Goal: Transaction & Acquisition: Purchase product/service

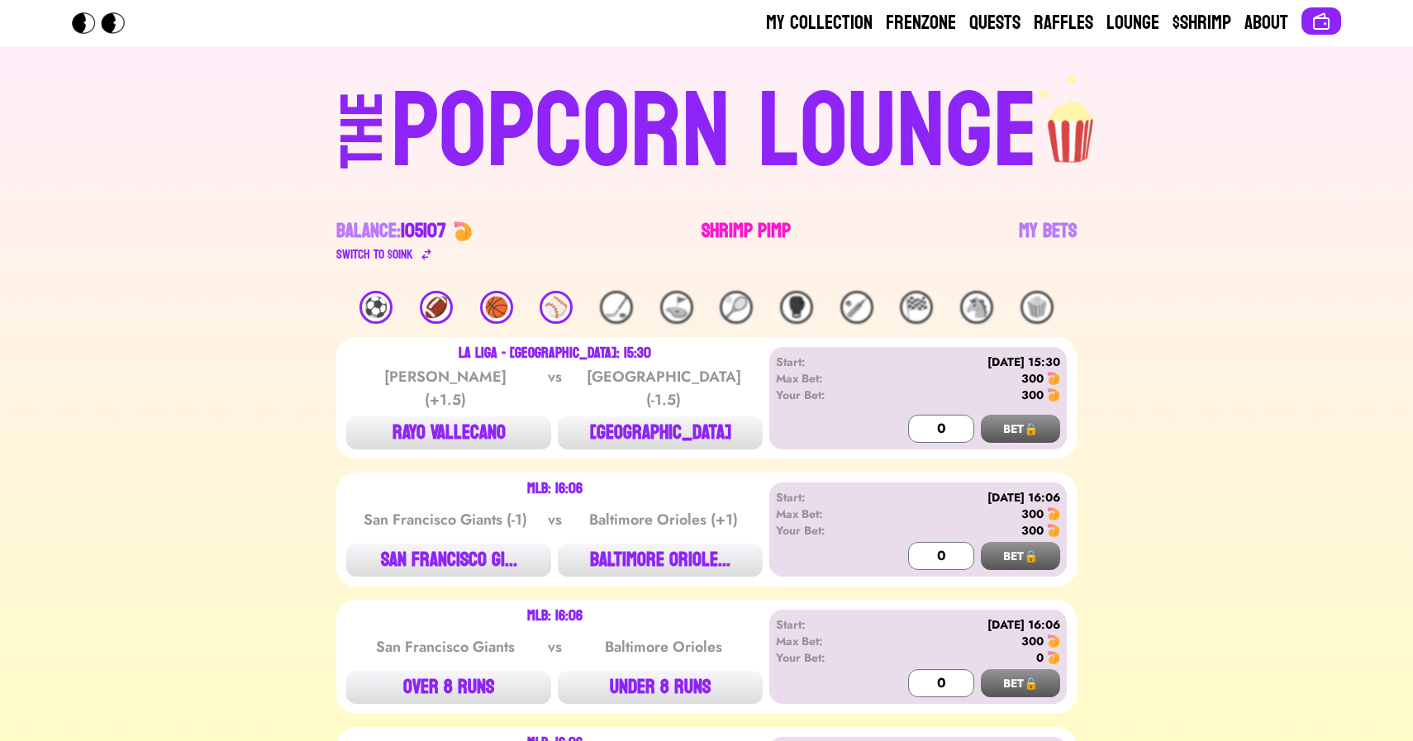
click at [747, 232] on link "Shrimp Pimp" at bounding box center [746, 241] width 89 height 46
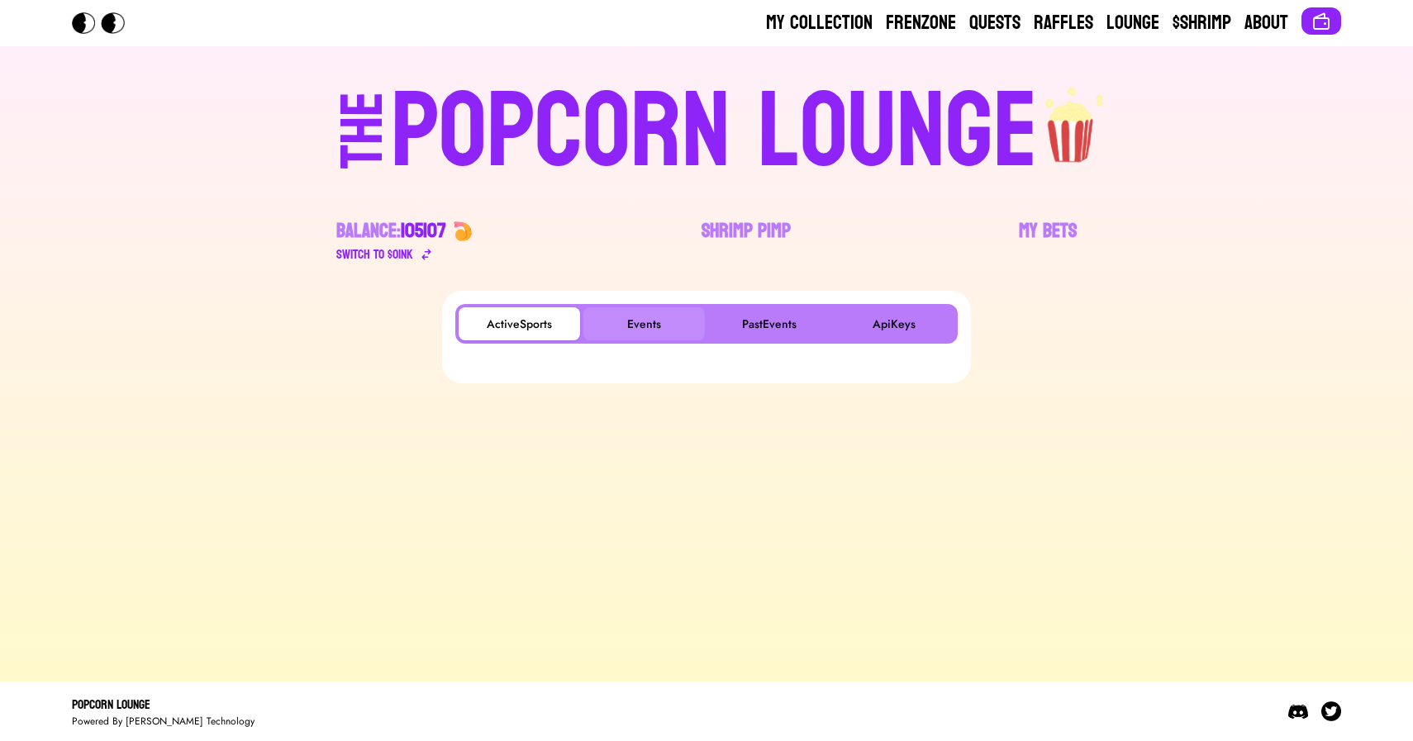
click at [628, 315] on button "Events" at bounding box center [644, 323] width 121 height 33
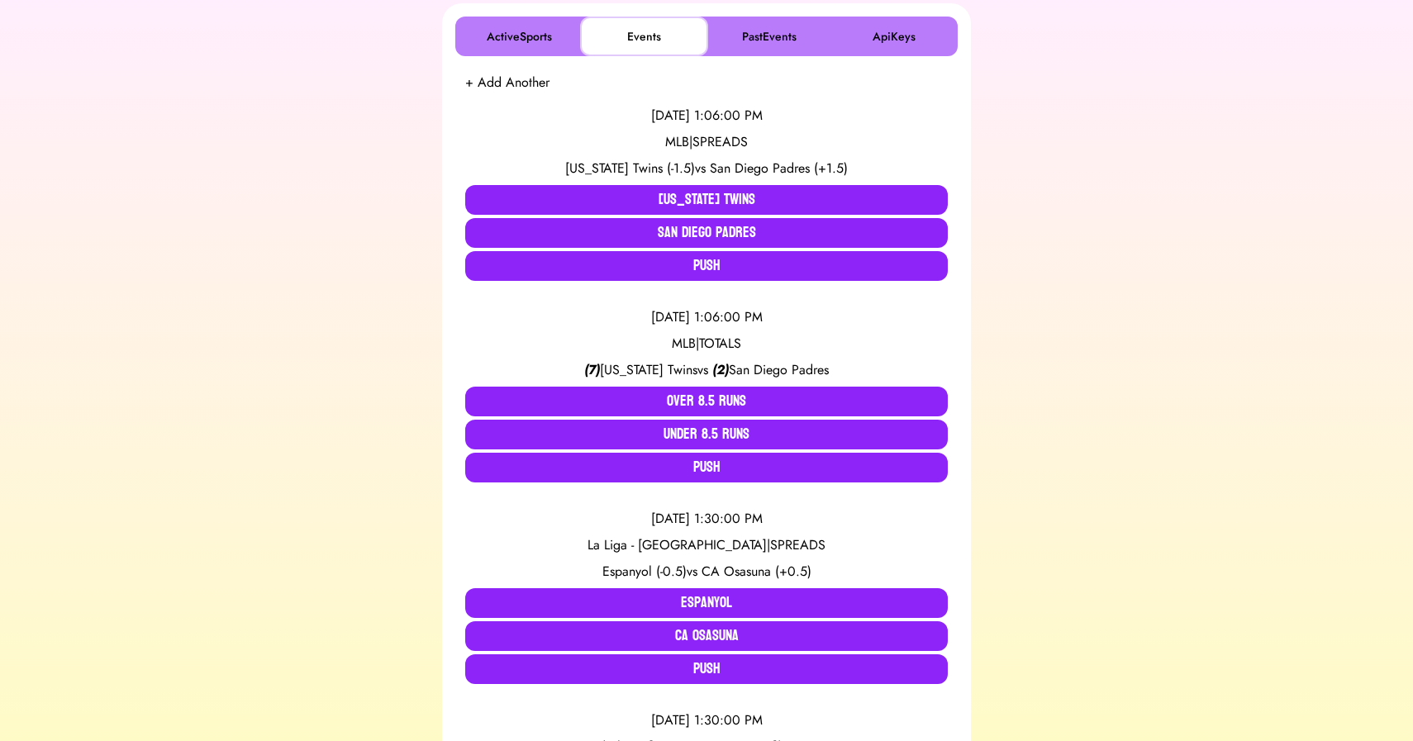
scroll to position [292, 0]
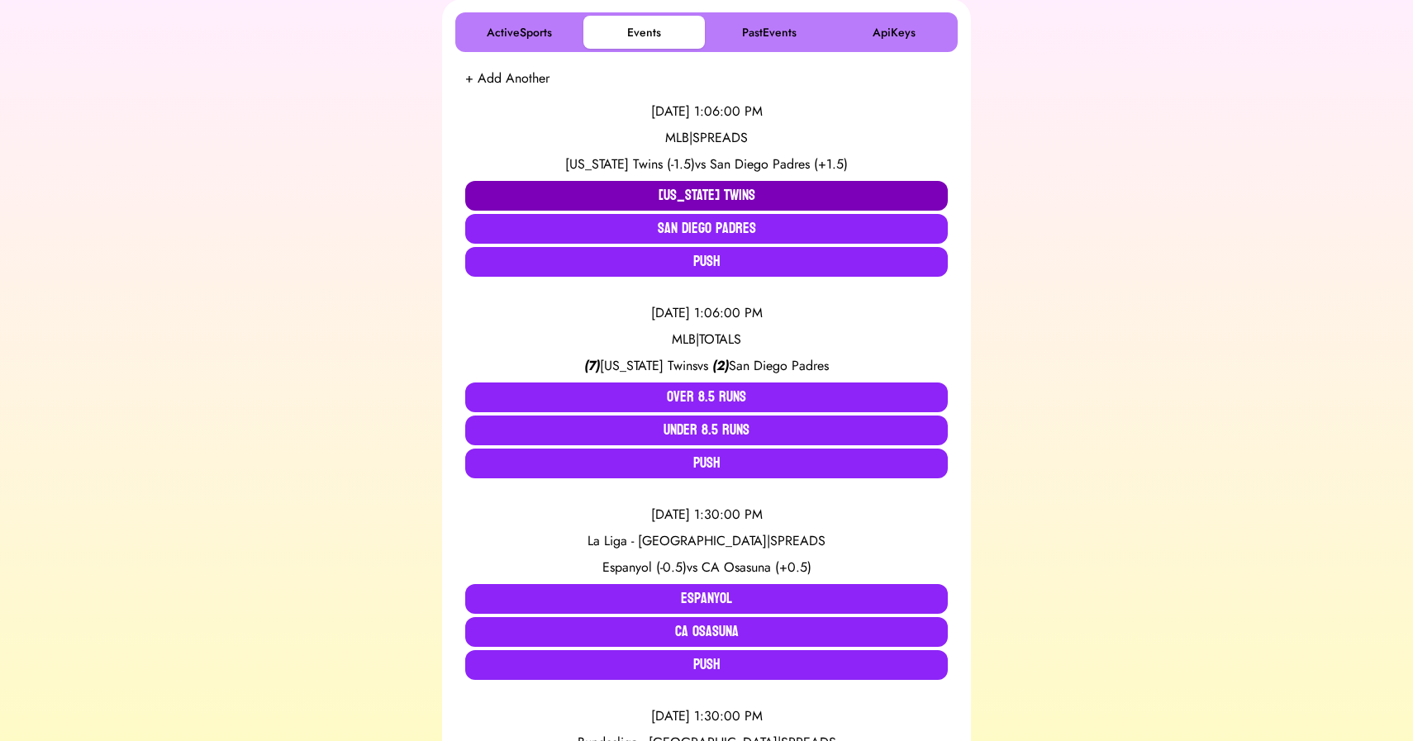
click at [690, 190] on button "[US_STATE] Twins" at bounding box center [706, 196] width 483 height 30
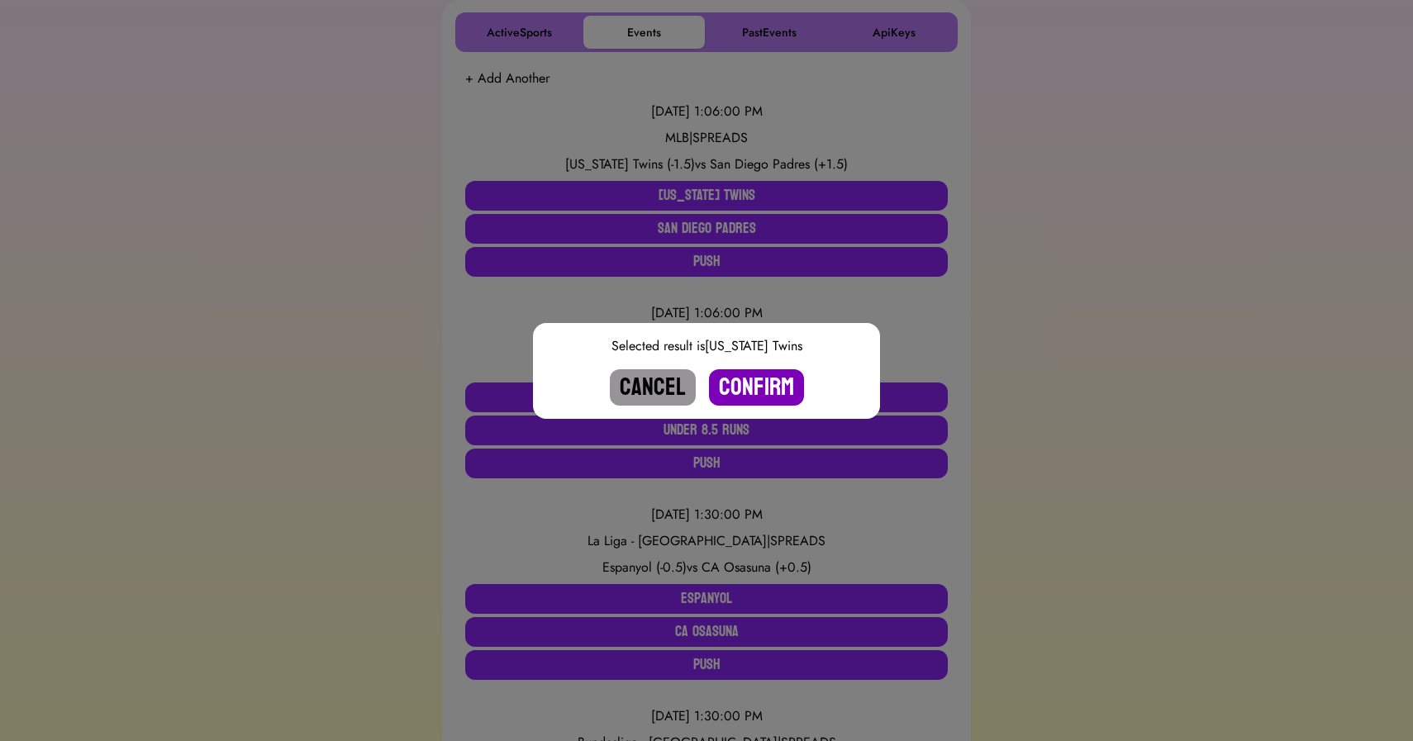
click at [774, 381] on button "Confirm" at bounding box center [756, 387] width 95 height 36
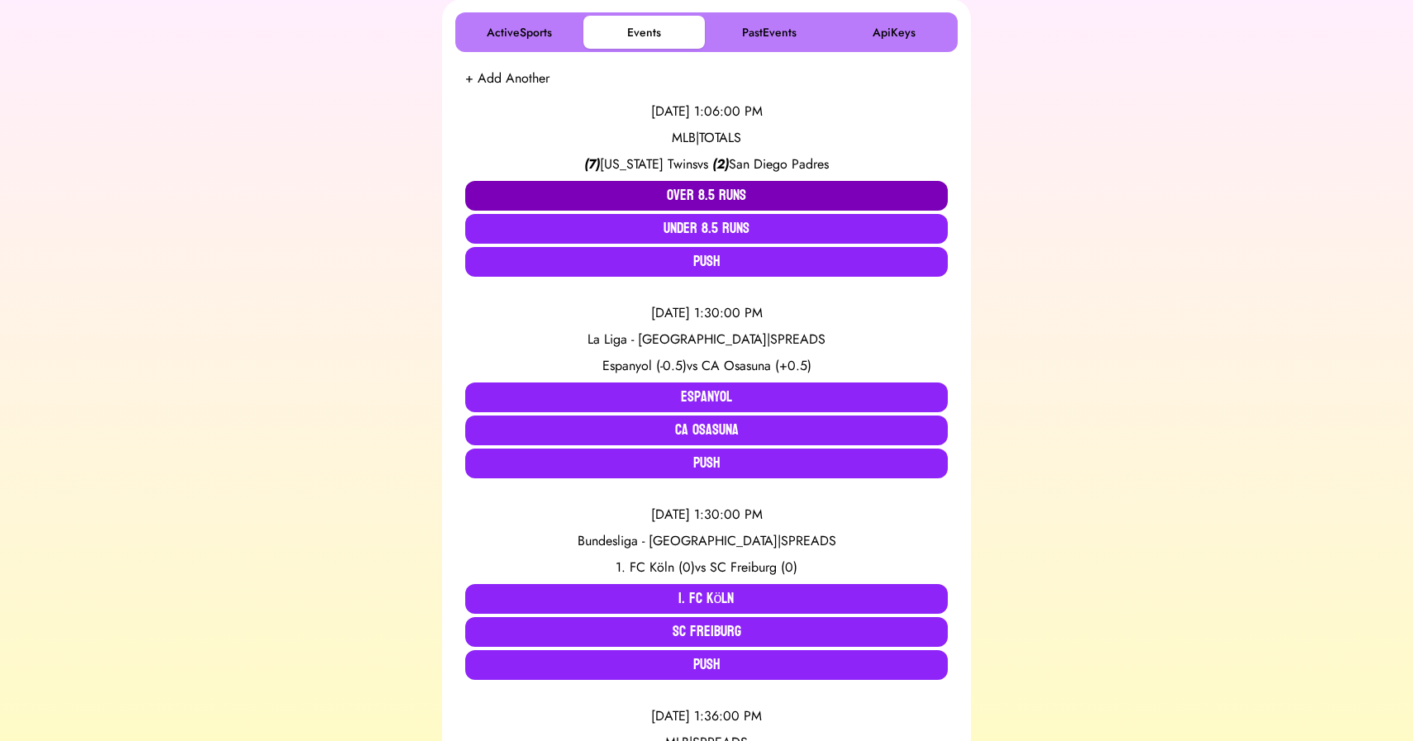
click at [701, 192] on button "Over 8.5 Runs" at bounding box center [706, 196] width 483 height 30
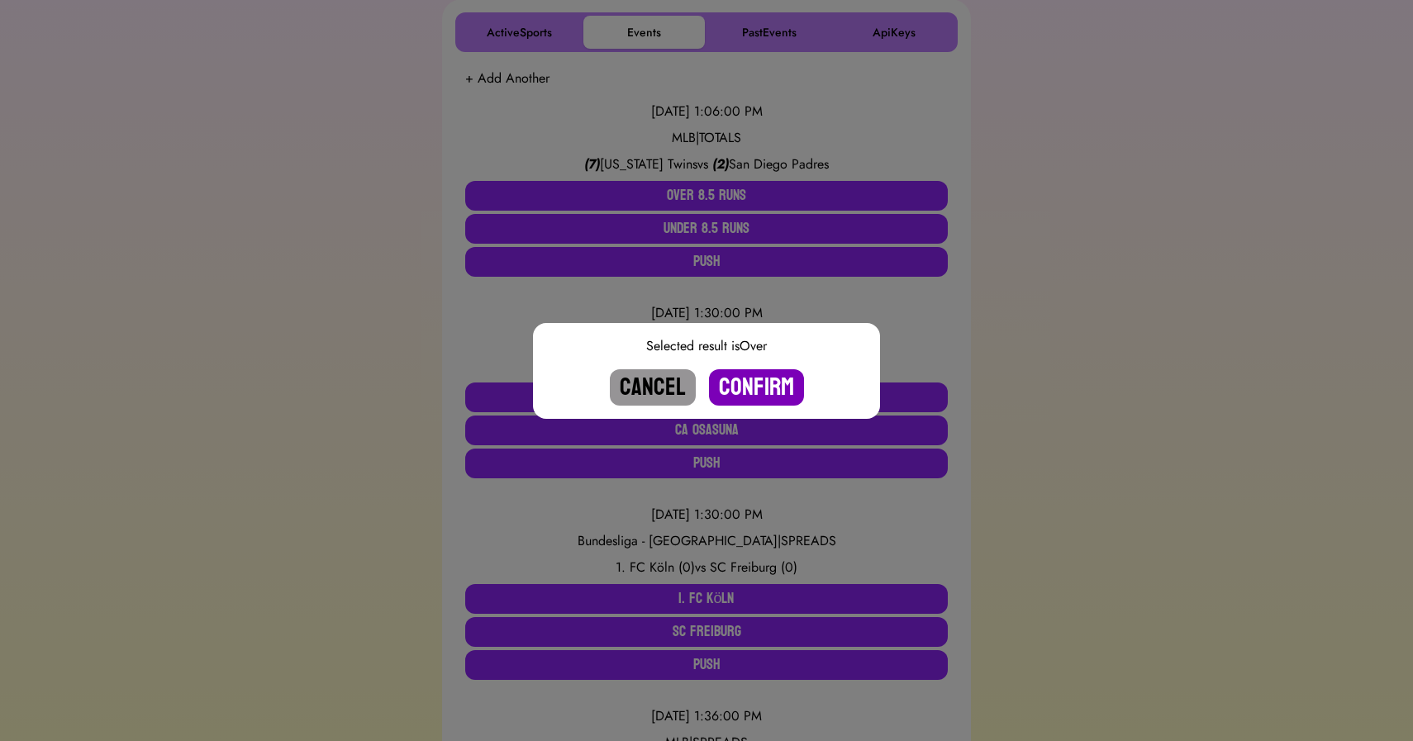
click at [760, 392] on button "Confirm" at bounding box center [756, 387] width 95 height 36
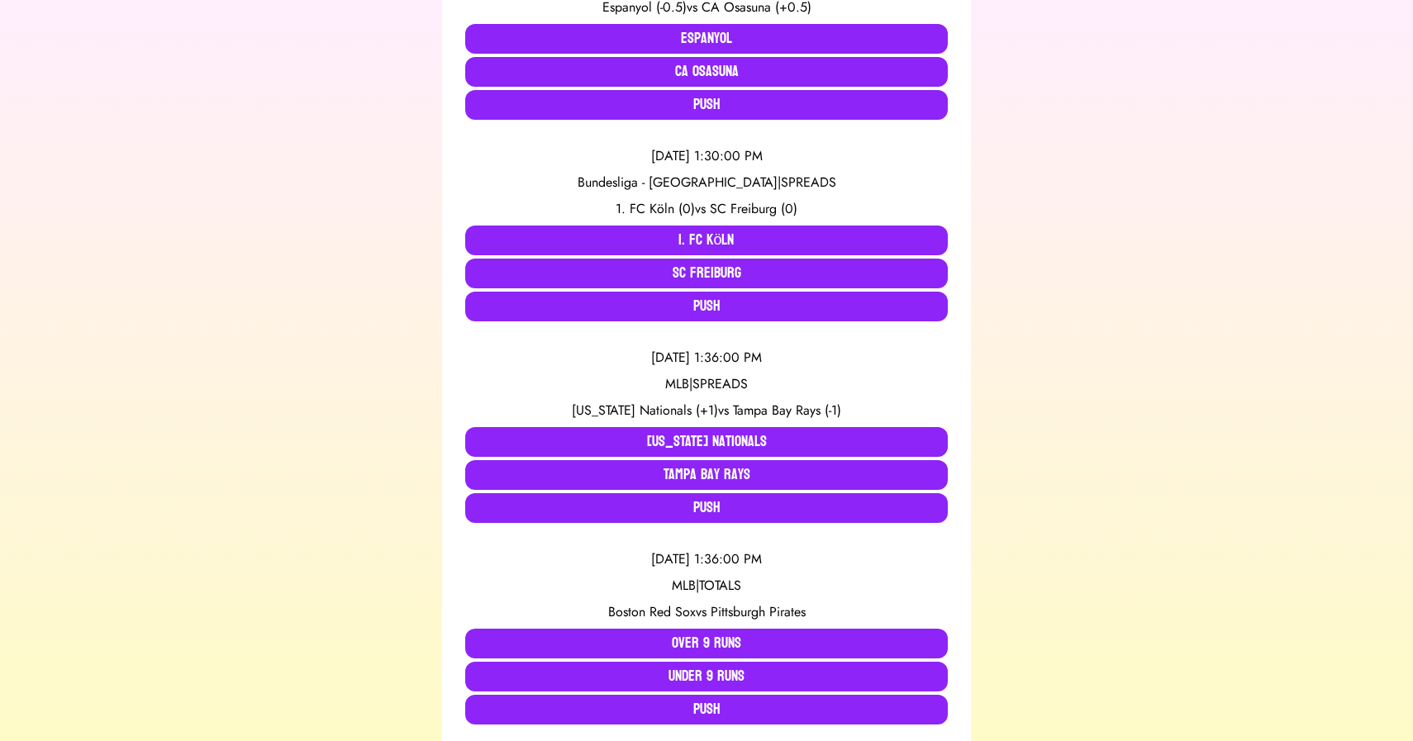
scroll to position [450, 0]
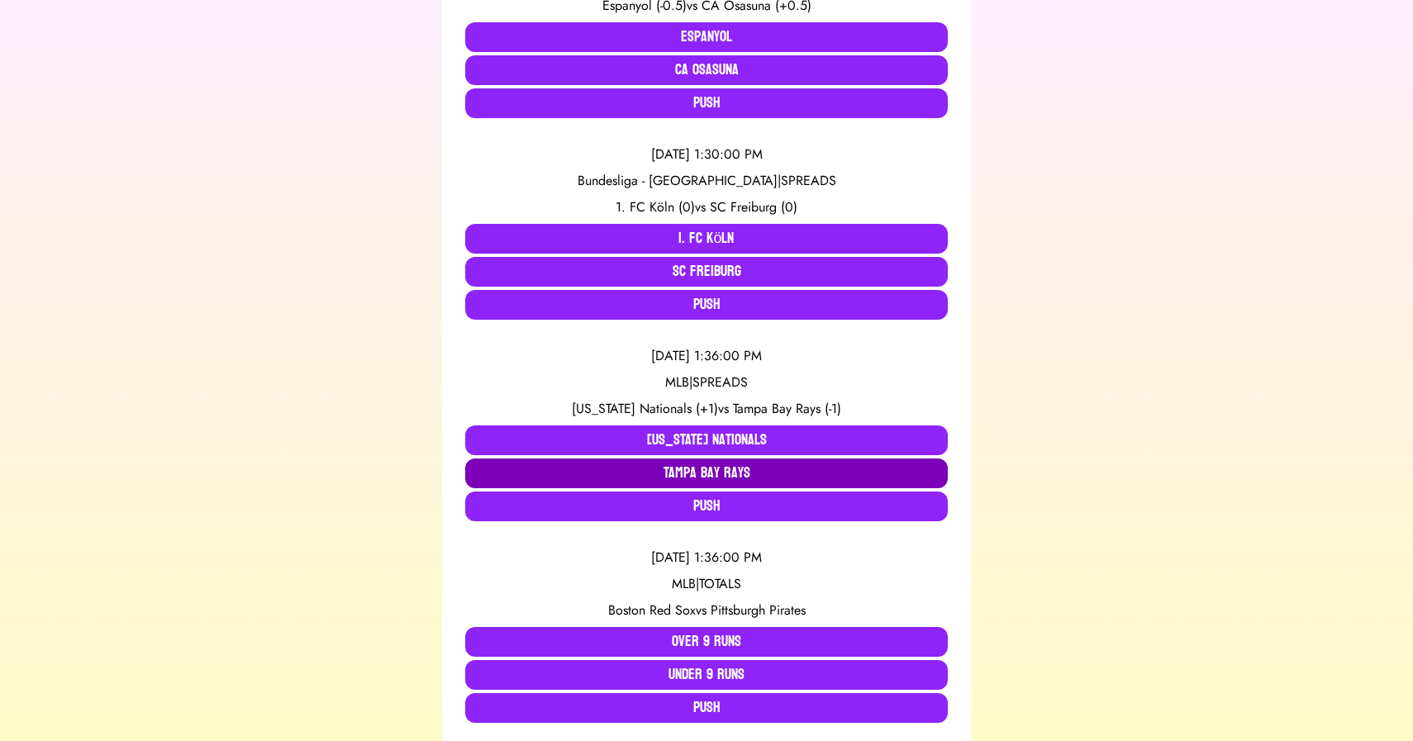
click at [641, 474] on button "Tampa Bay Rays" at bounding box center [706, 474] width 483 height 30
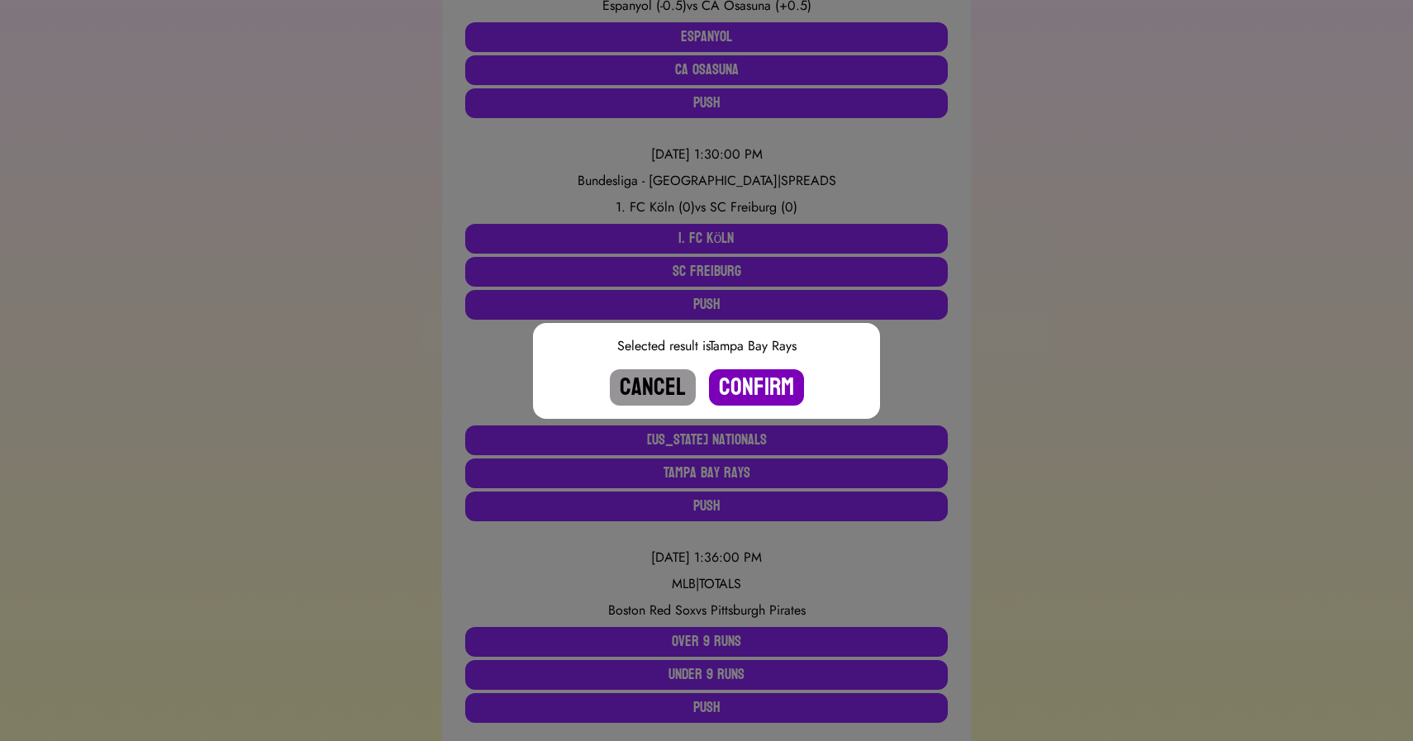
click at [757, 391] on button "Confirm" at bounding box center [756, 387] width 95 height 36
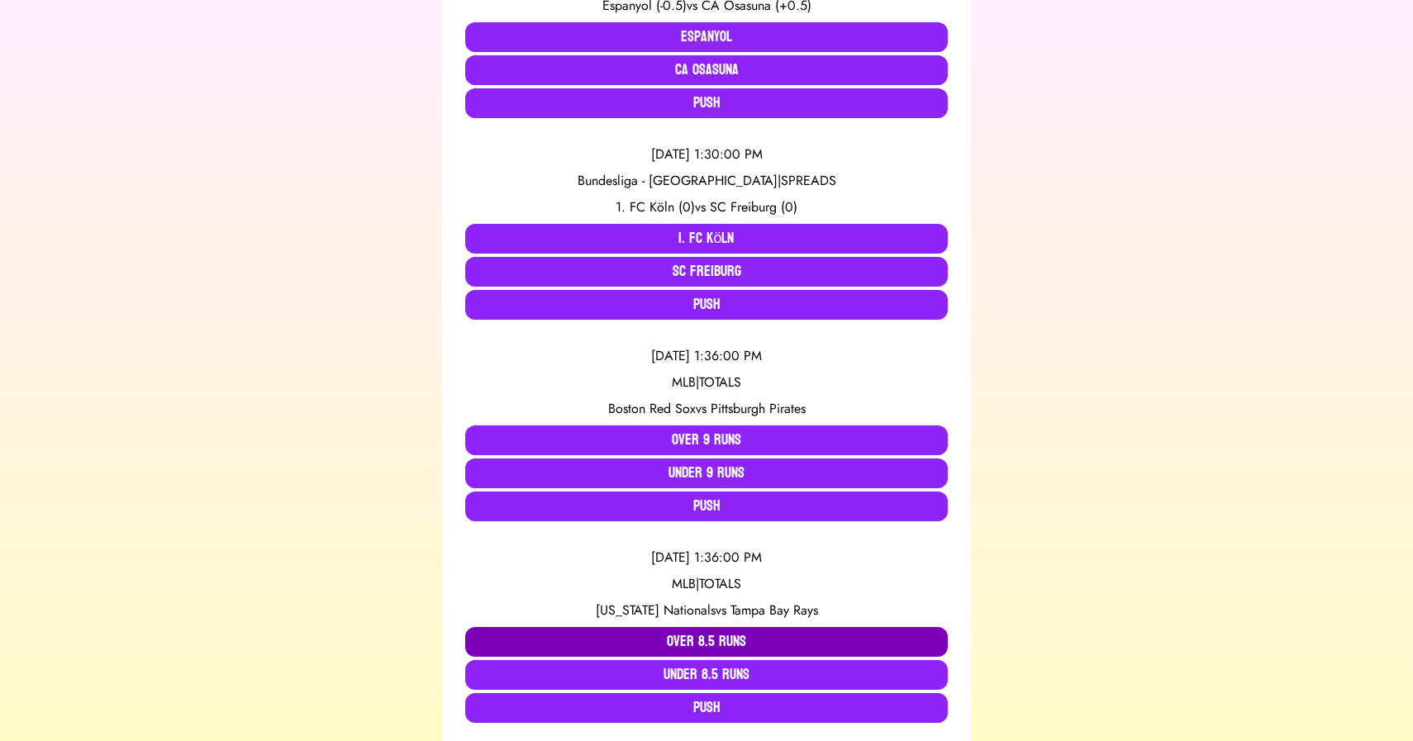
click at [649, 631] on button "Over 8.5 Runs" at bounding box center [706, 642] width 483 height 30
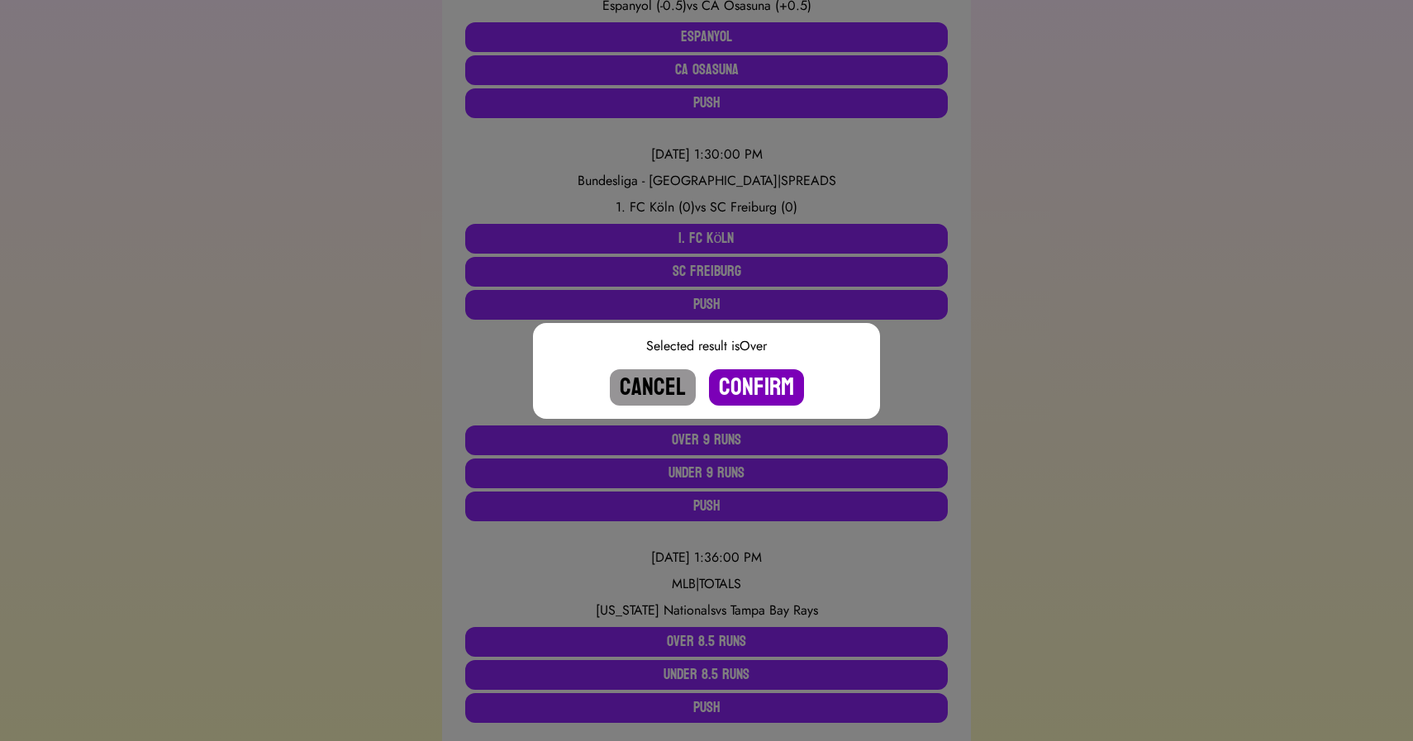
click at [747, 392] on button "Confirm" at bounding box center [756, 387] width 95 height 36
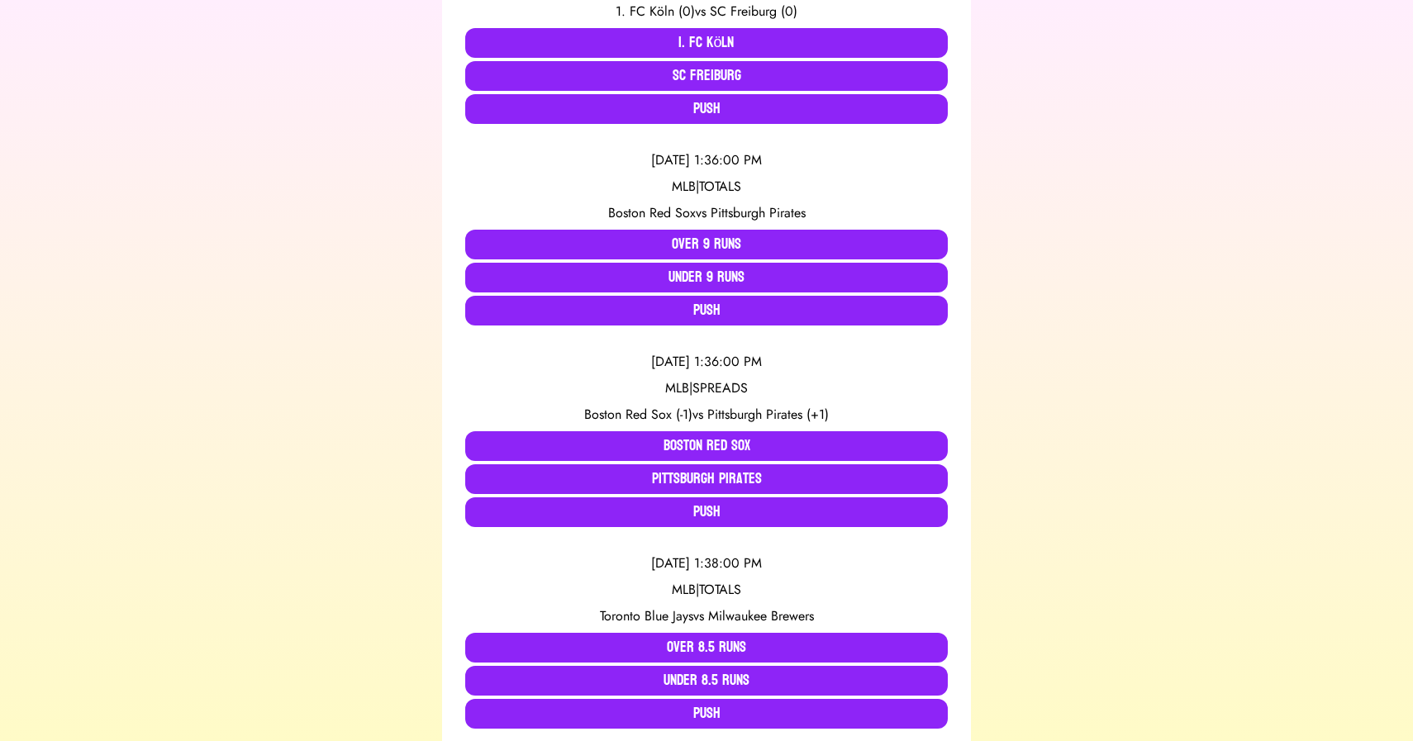
scroll to position [659, 0]
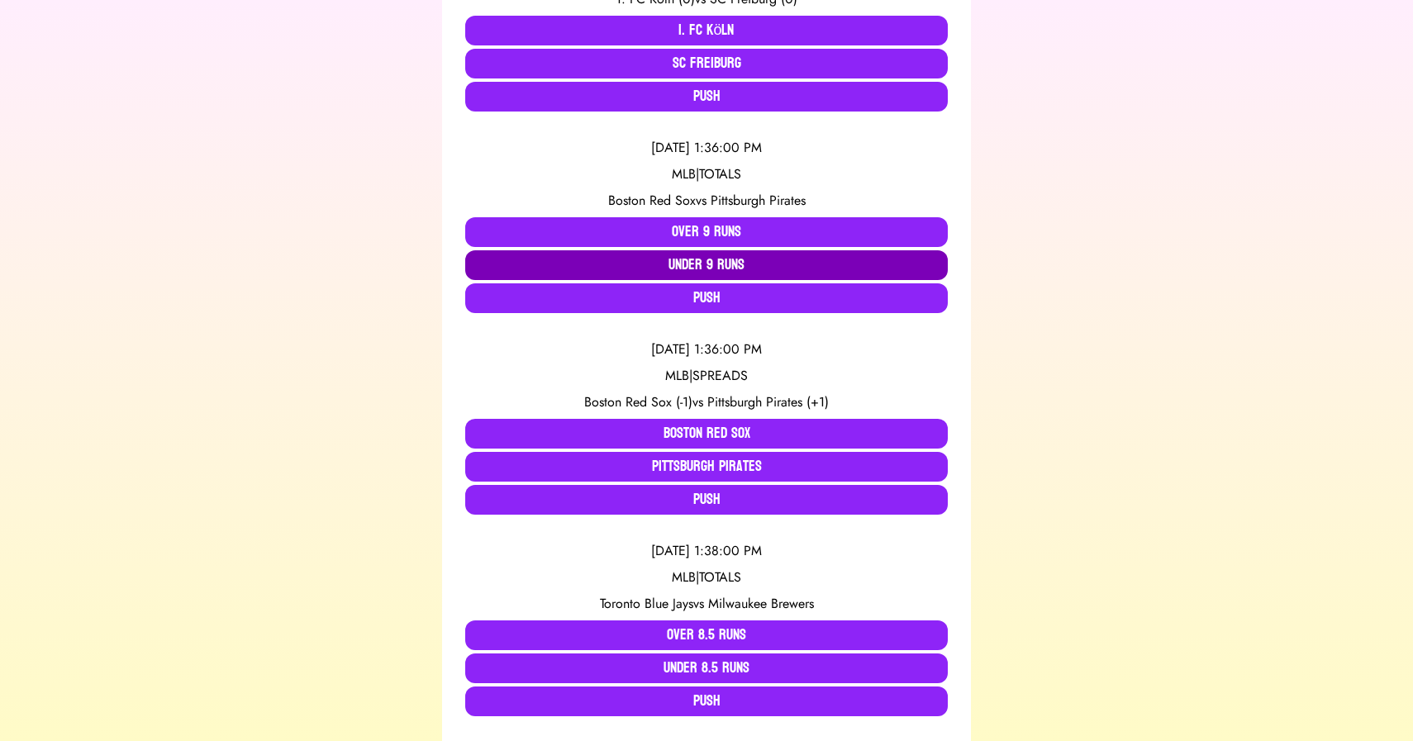
click at [663, 263] on button "Under 9 Runs" at bounding box center [706, 265] width 483 height 30
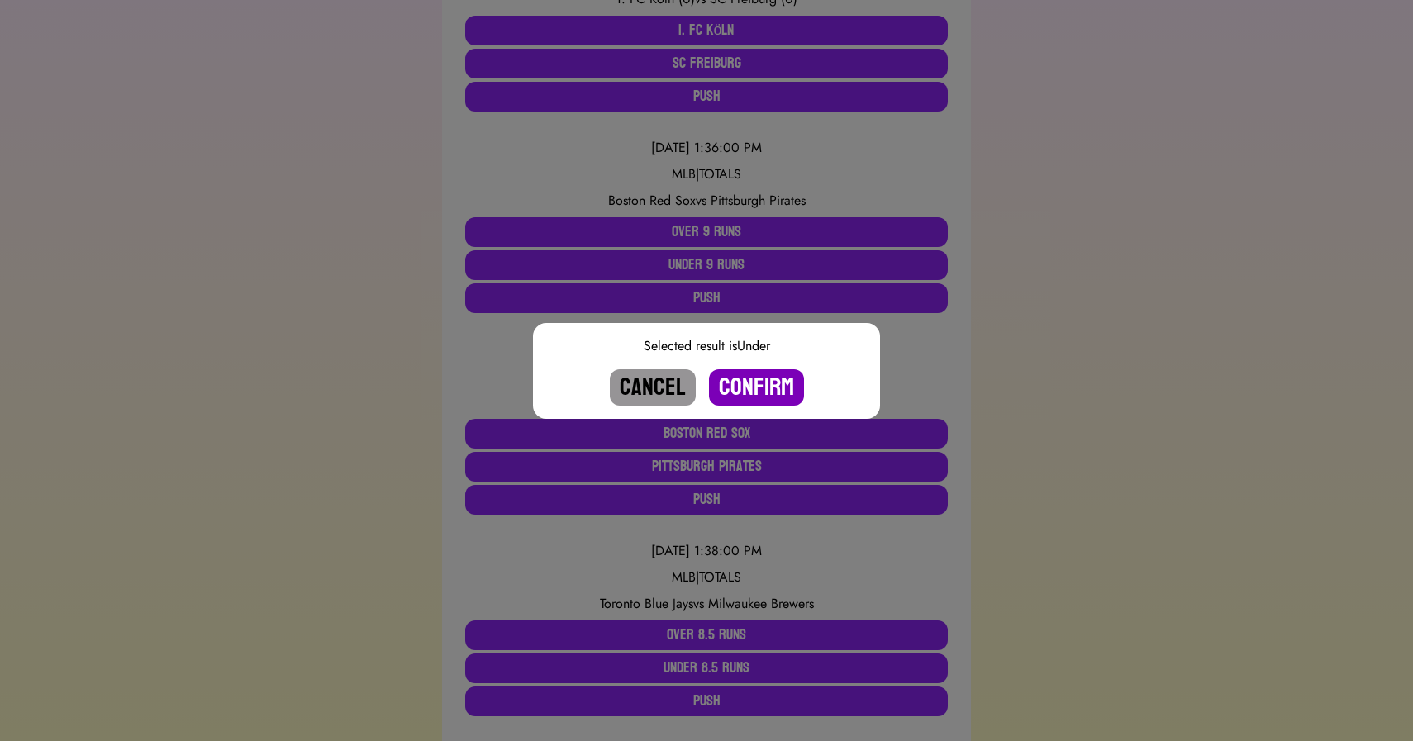
click at [749, 388] on button "Confirm" at bounding box center [756, 387] width 95 height 36
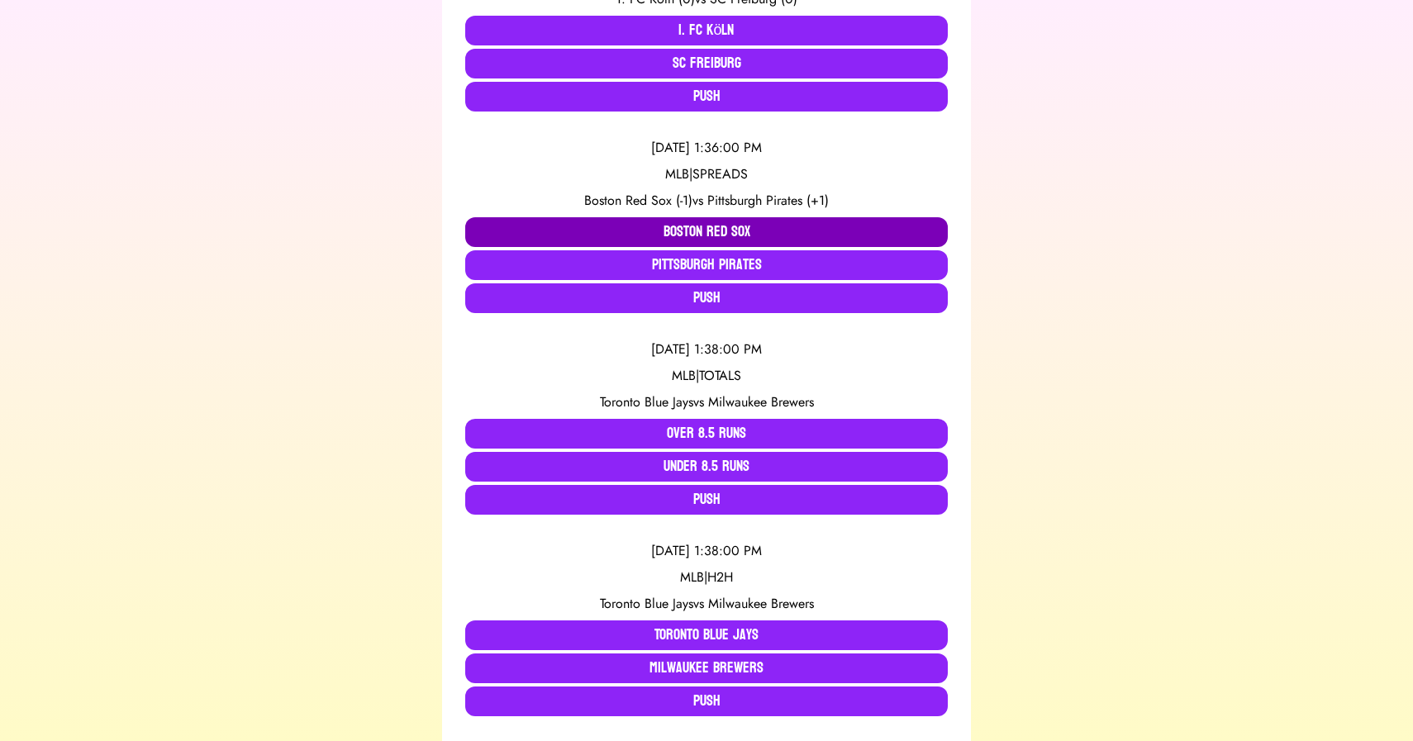
click at [671, 235] on button "Boston Red Sox" at bounding box center [706, 232] width 483 height 30
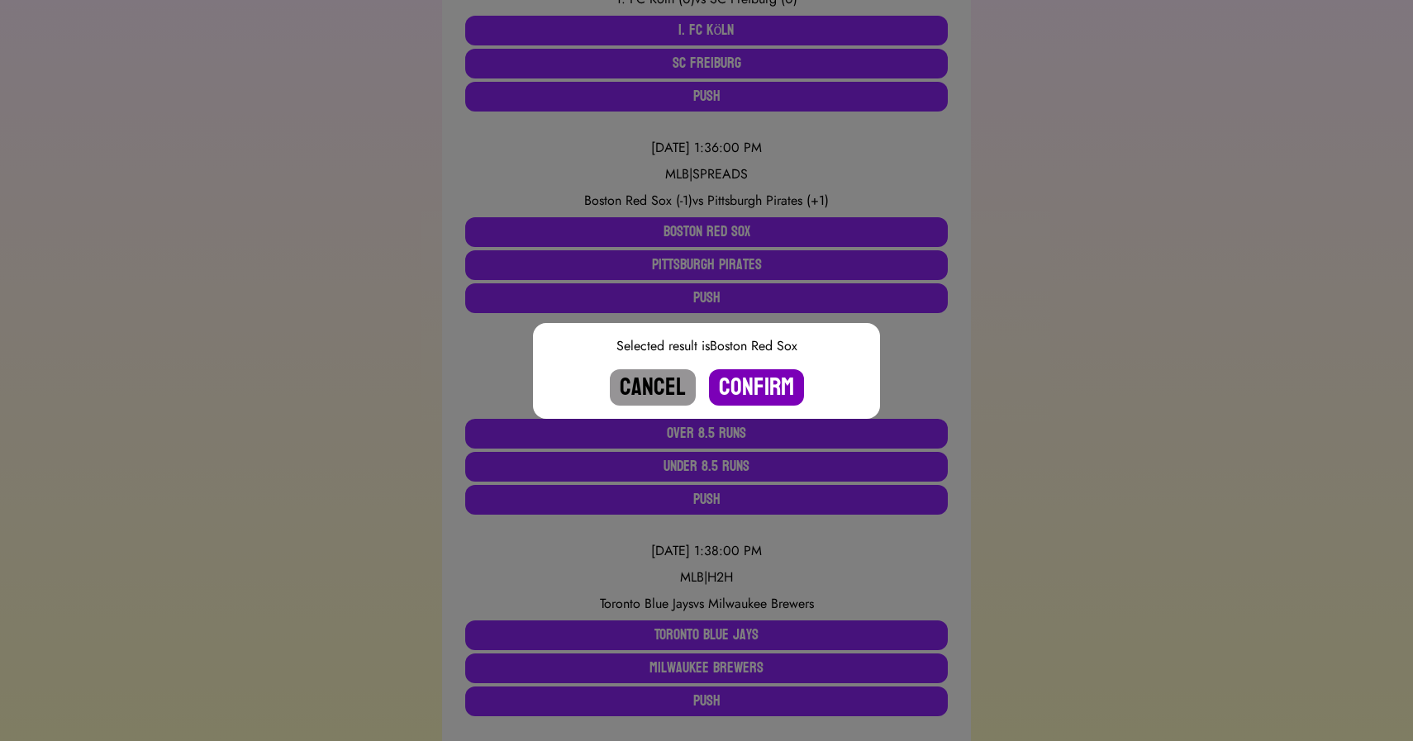
click at [743, 384] on button "Confirm" at bounding box center [756, 387] width 95 height 36
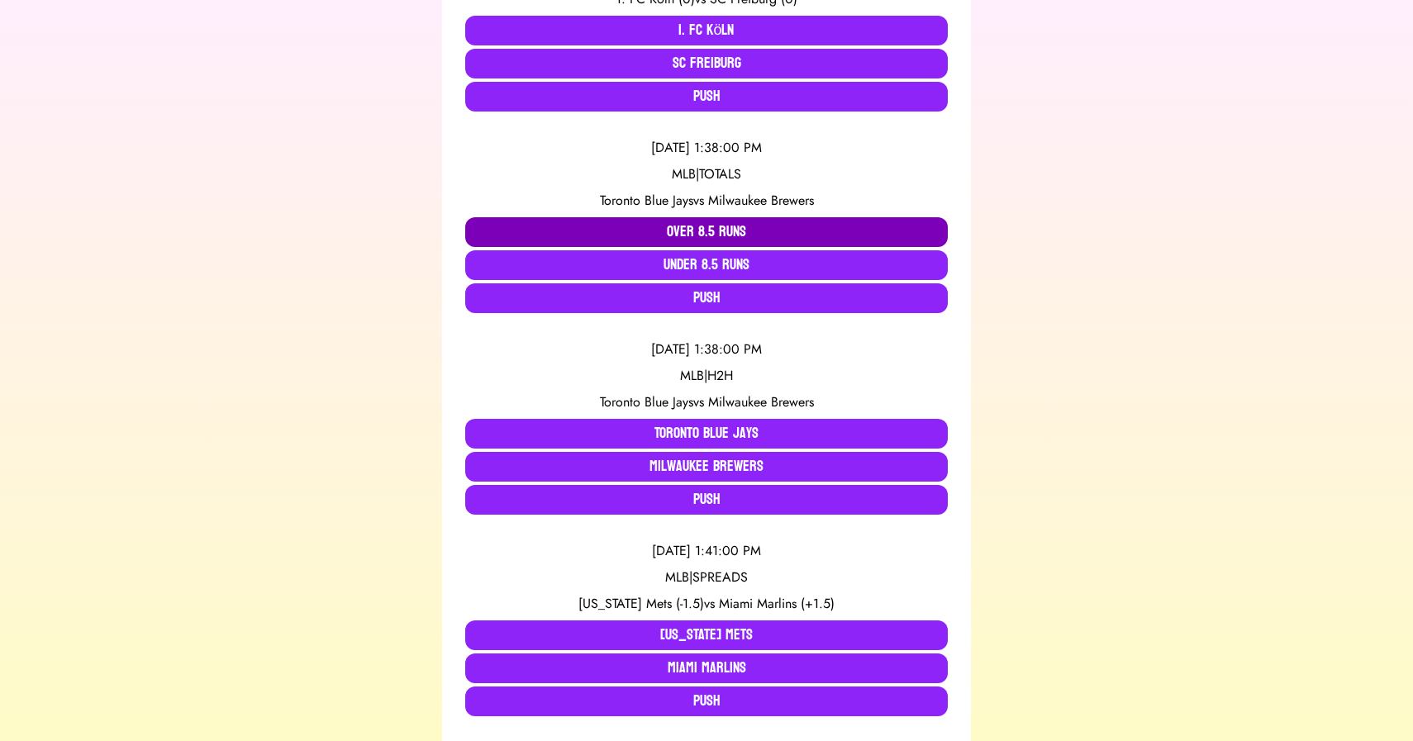
click at [707, 225] on button "Over 8.5 Runs" at bounding box center [706, 232] width 483 height 30
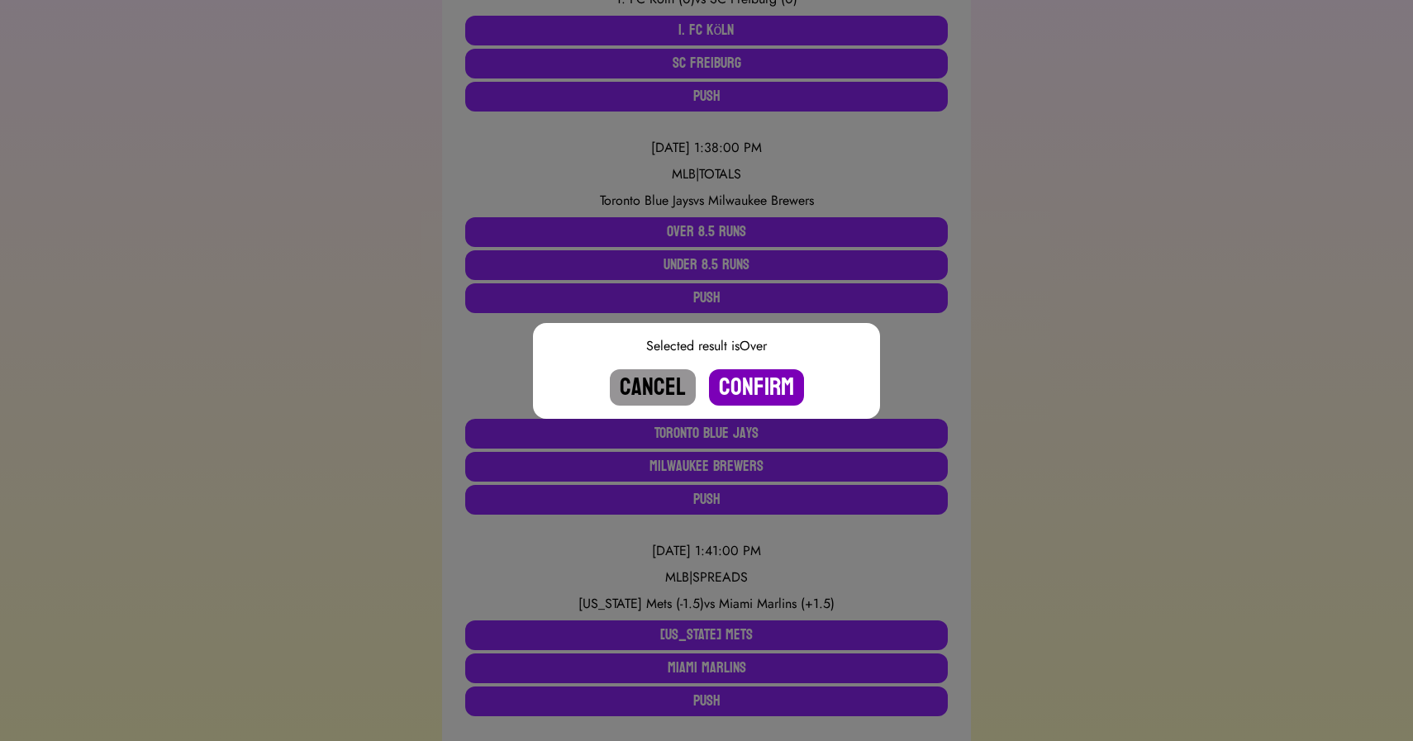
click at [744, 388] on button "Confirm" at bounding box center [756, 387] width 95 height 36
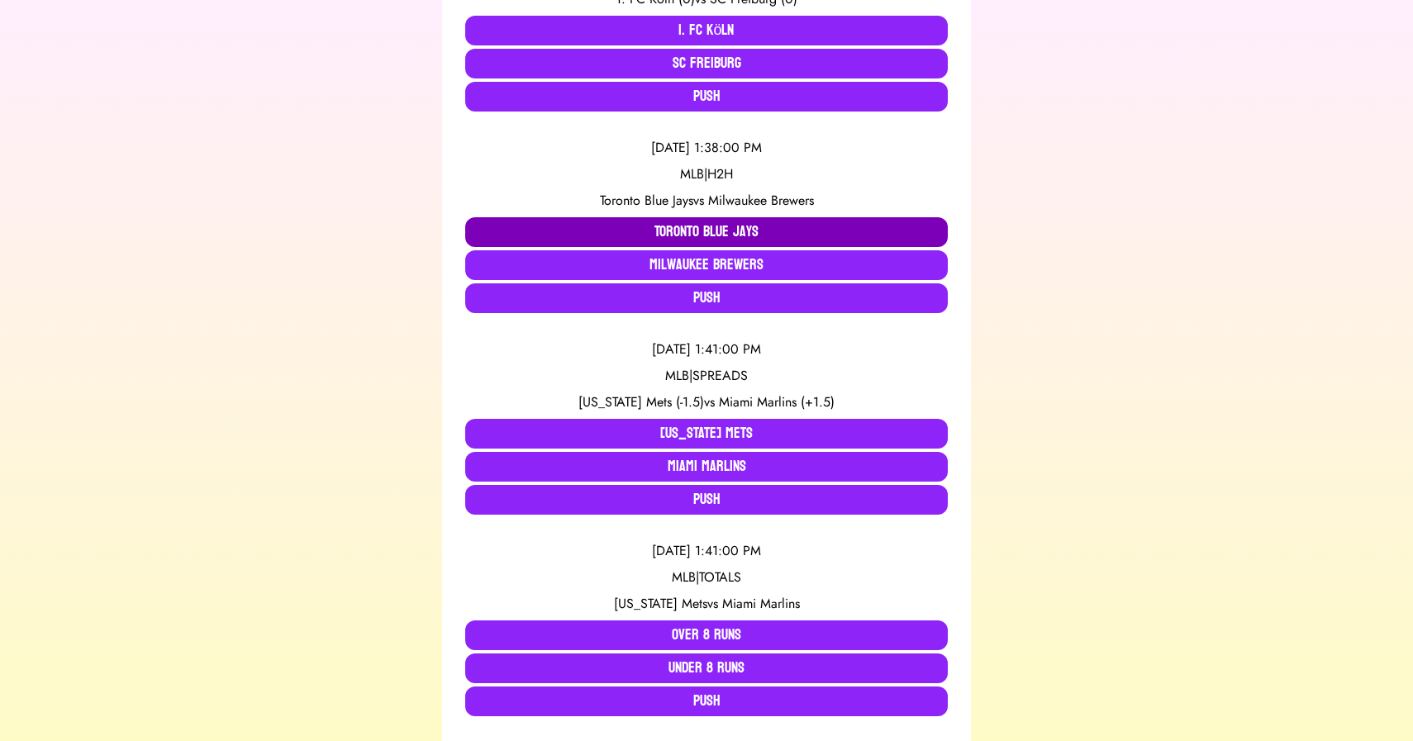
click at [673, 233] on button "Toronto Blue Jays" at bounding box center [706, 232] width 483 height 30
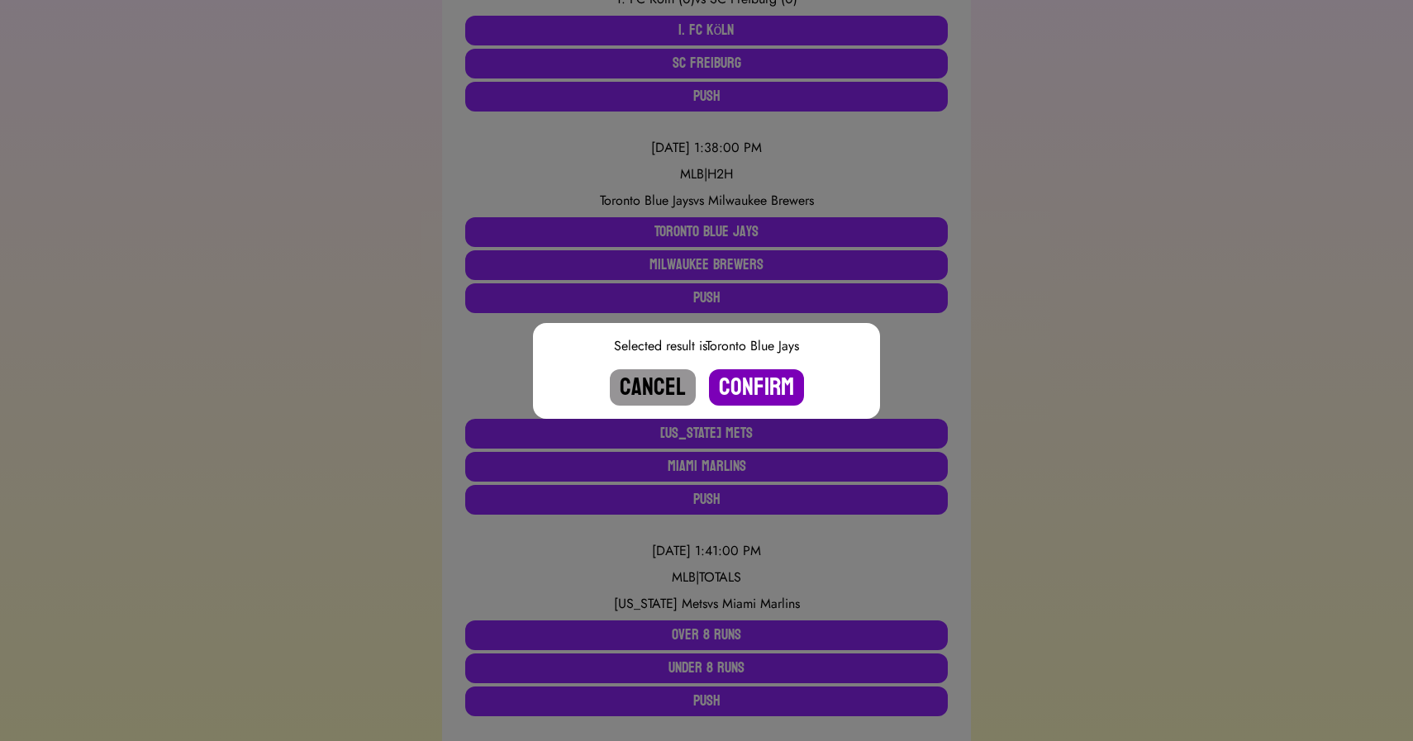
click at [756, 388] on button "Confirm" at bounding box center [756, 387] width 95 height 36
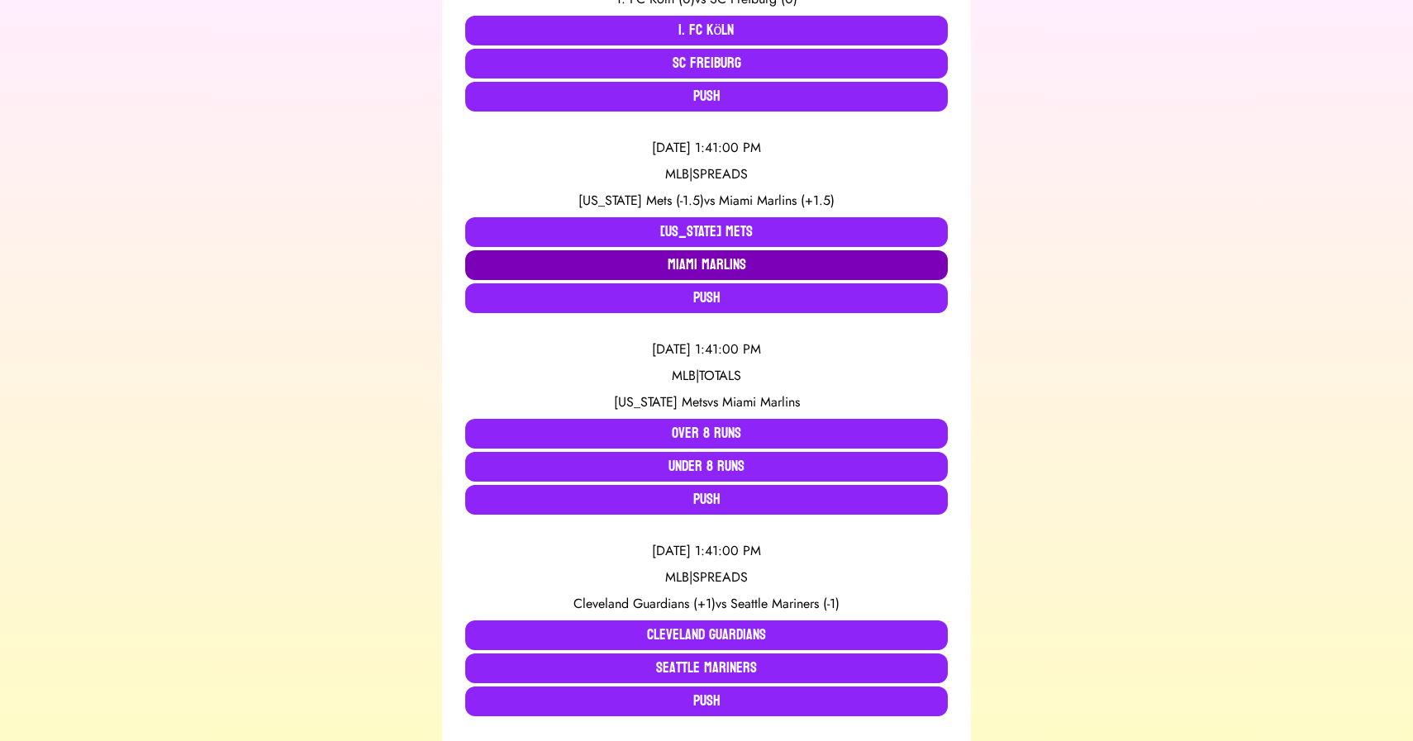
click at [675, 257] on button "Miami Marlins" at bounding box center [706, 265] width 483 height 30
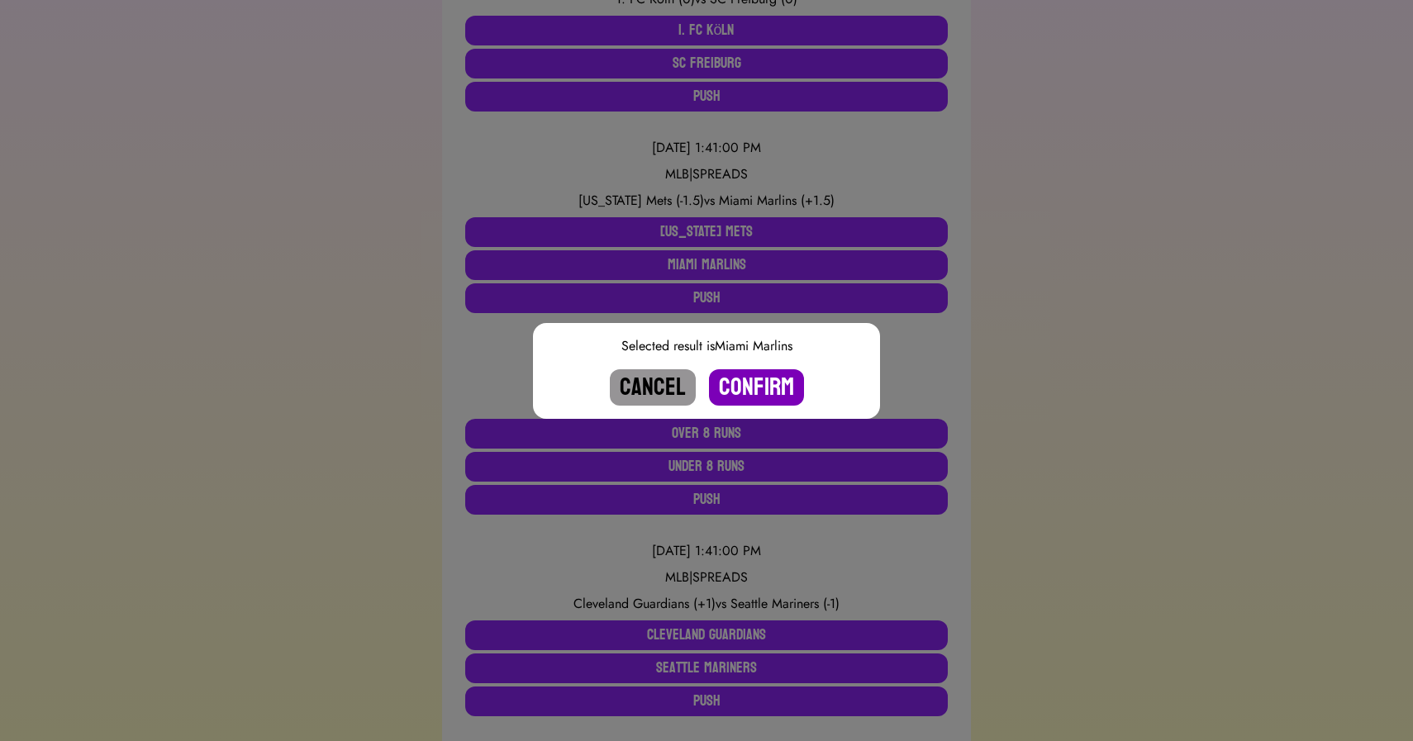
click at [747, 386] on button "Confirm" at bounding box center [756, 387] width 95 height 36
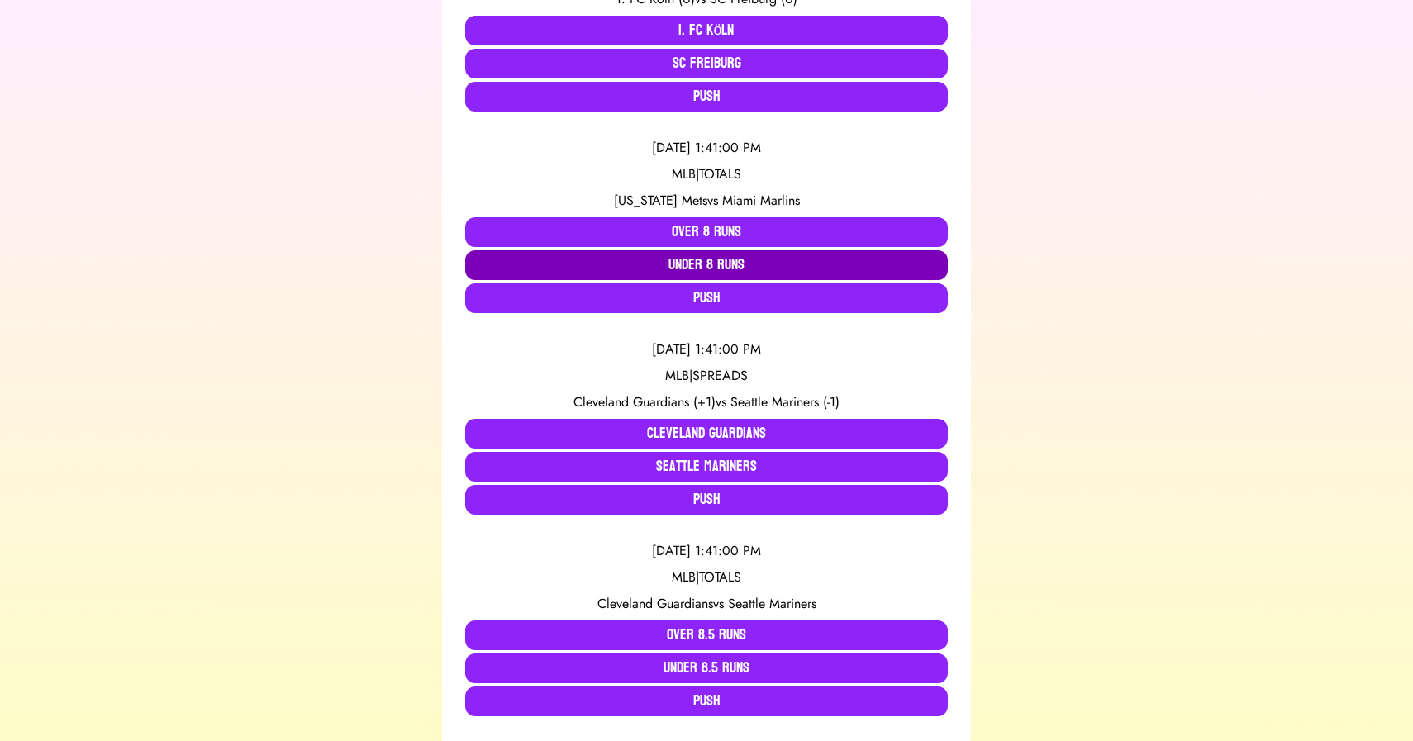
click at [712, 270] on button "Under 8 Runs" at bounding box center [706, 265] width 483 height 30
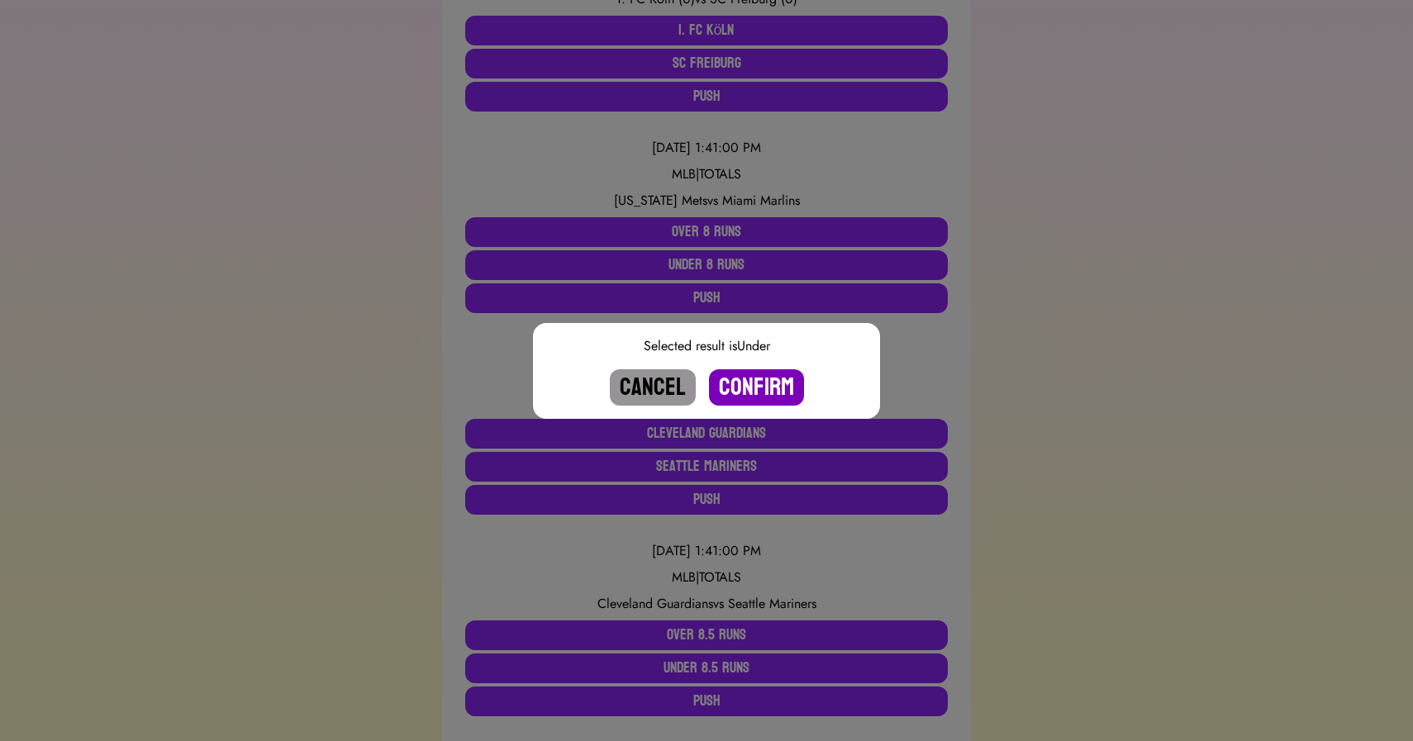
click at [745, 396] on button "Confirm" at bounding box center [756, 387] width 95 height 36
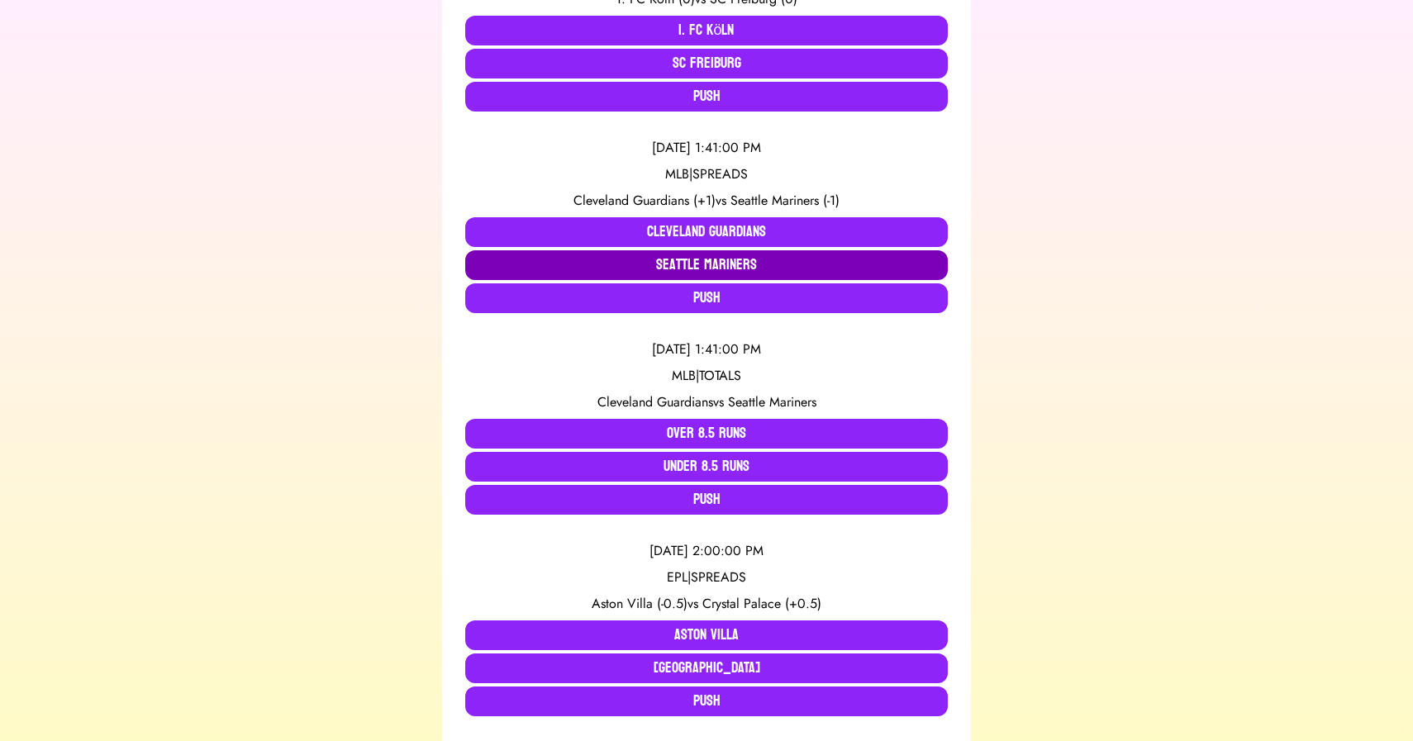
click at [655, 264] on button "Seattle Mariners" at bounding box center [706, 265] width 483 height 30
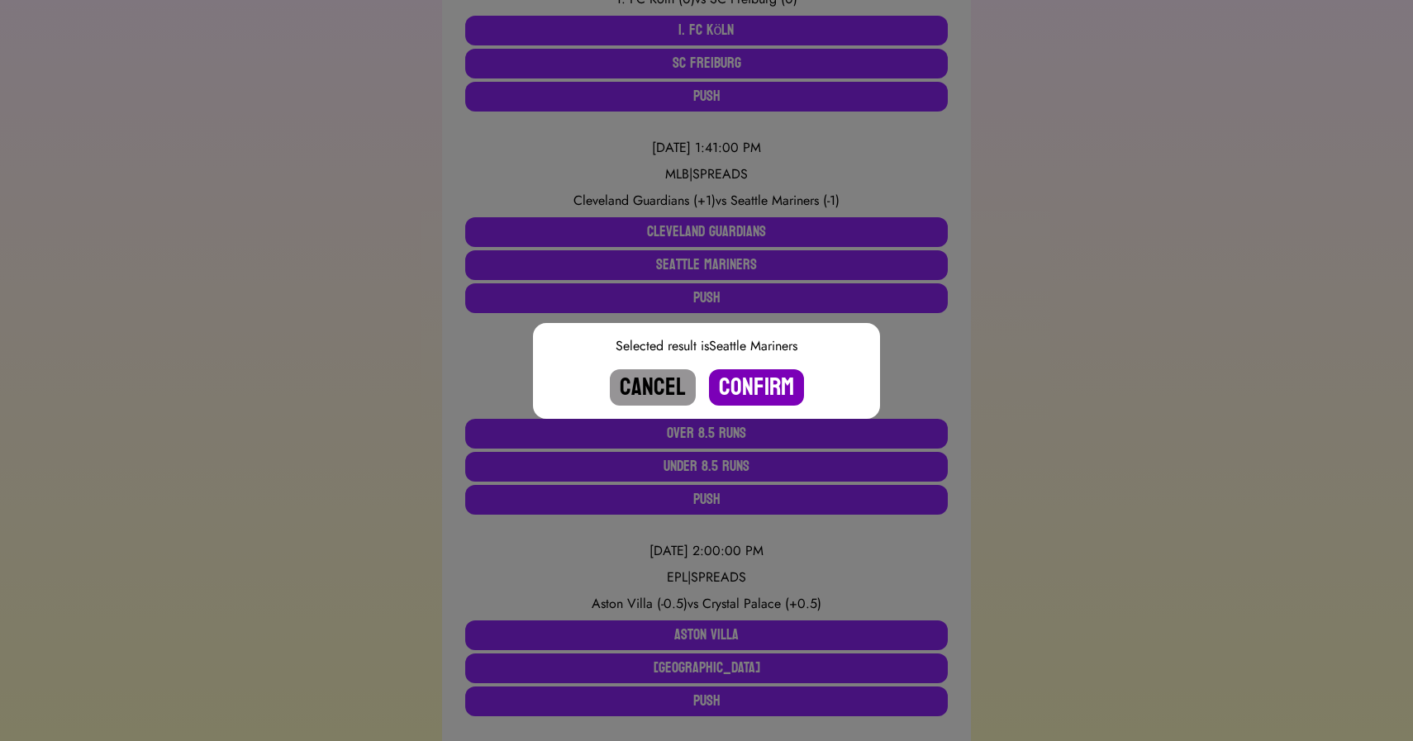
click at [738, 379] on button "Confirm" at bounding box center [756, 387] width 95 height 36
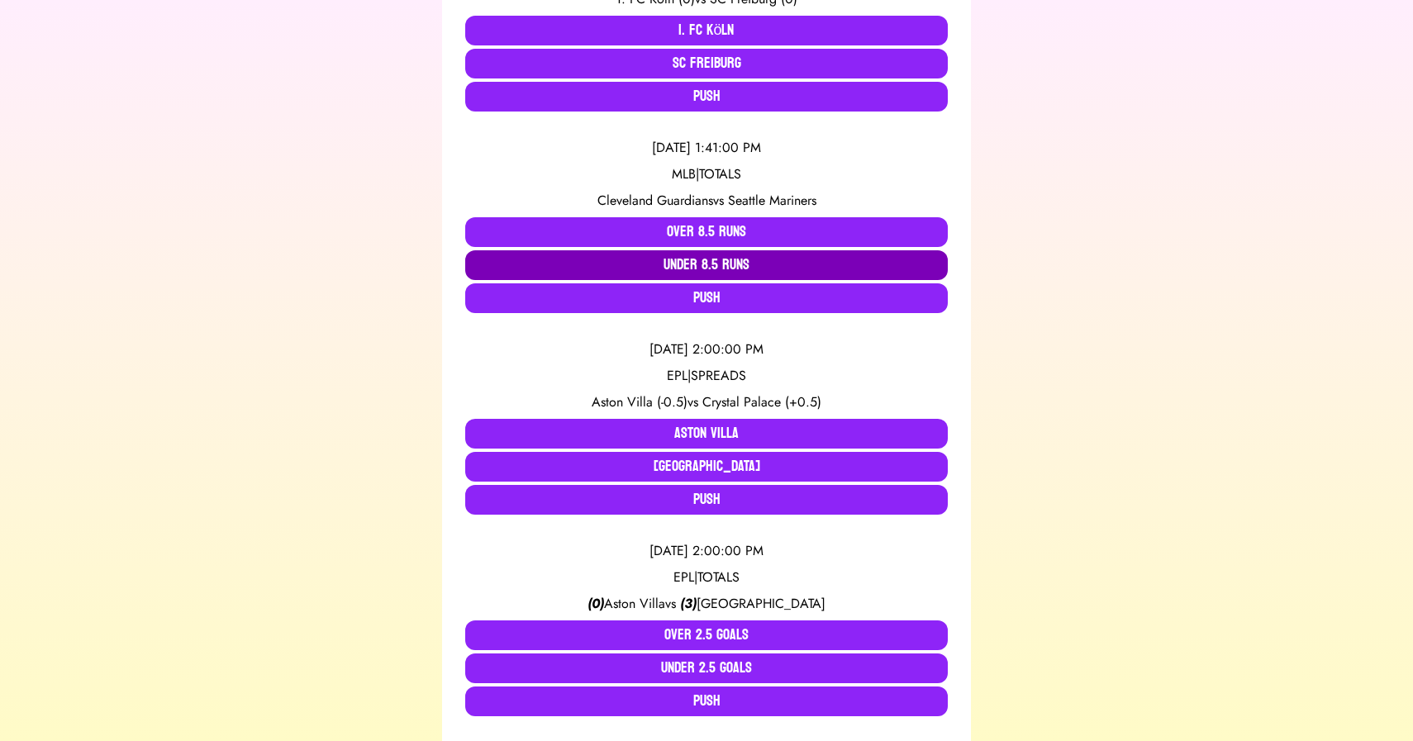
click at [697, 262] on button "Under 8.5 Runs" at bounding box center [706, 265] width 483 height 30
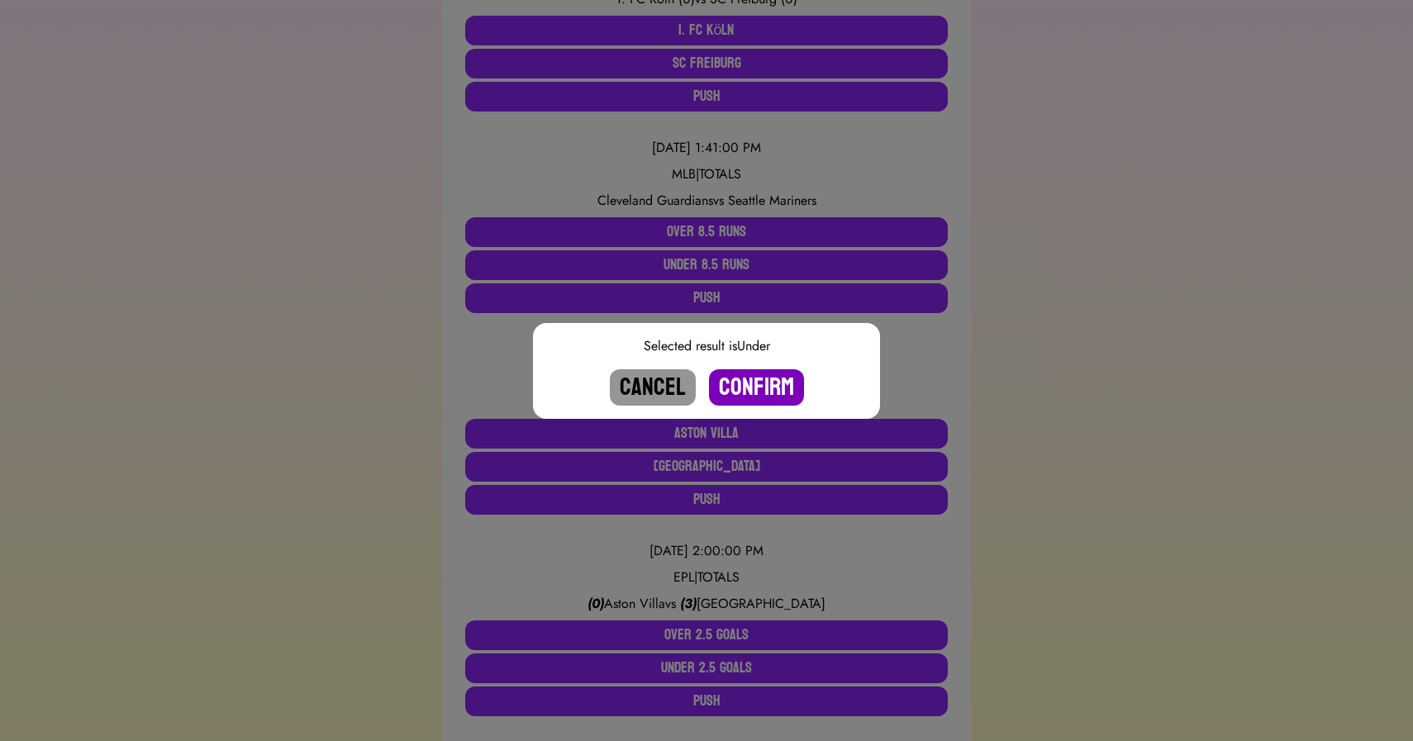
click at [757, 383] on button "Confirm" at bounding box center [756, 387] width 95 height 36
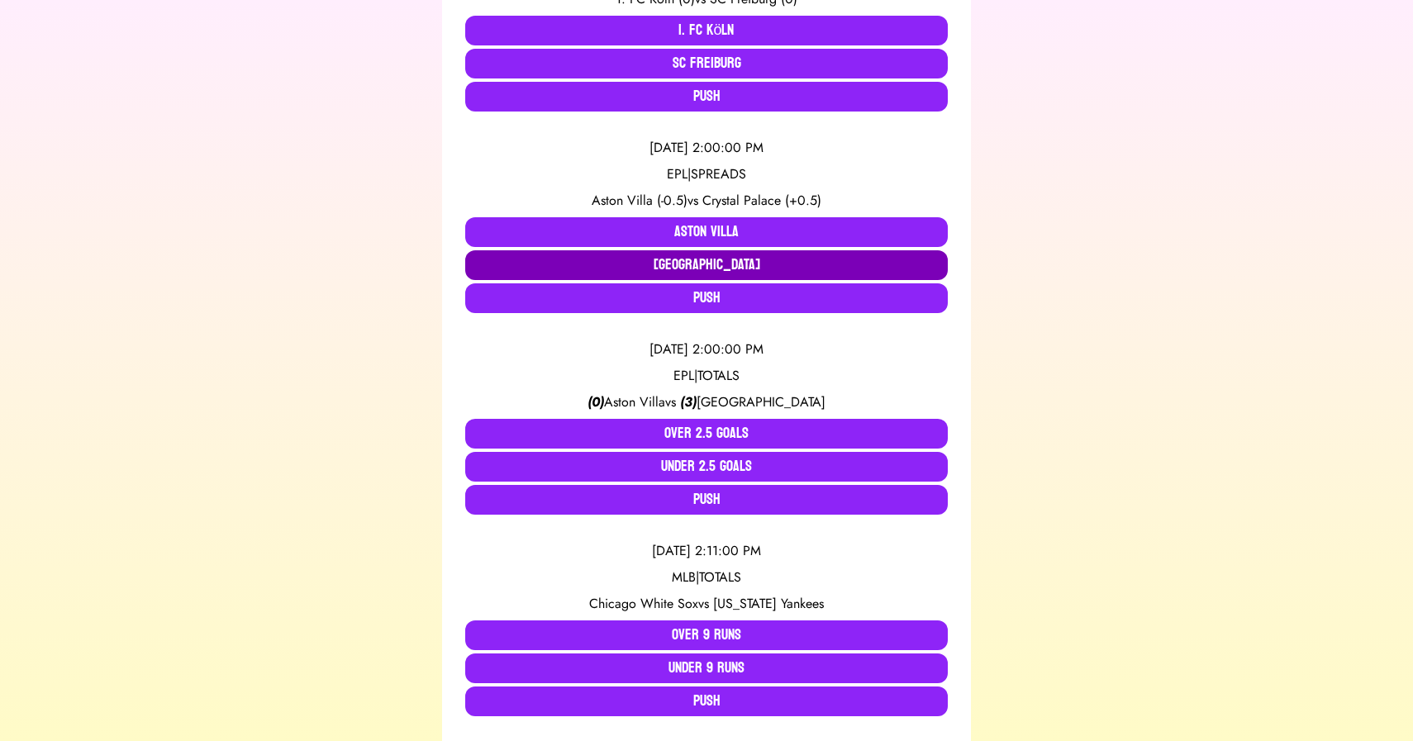
click at [697, 261] on button "[GEOGRAPHIC_DATA]" at bounding box center [706, 265] width 483 height 30
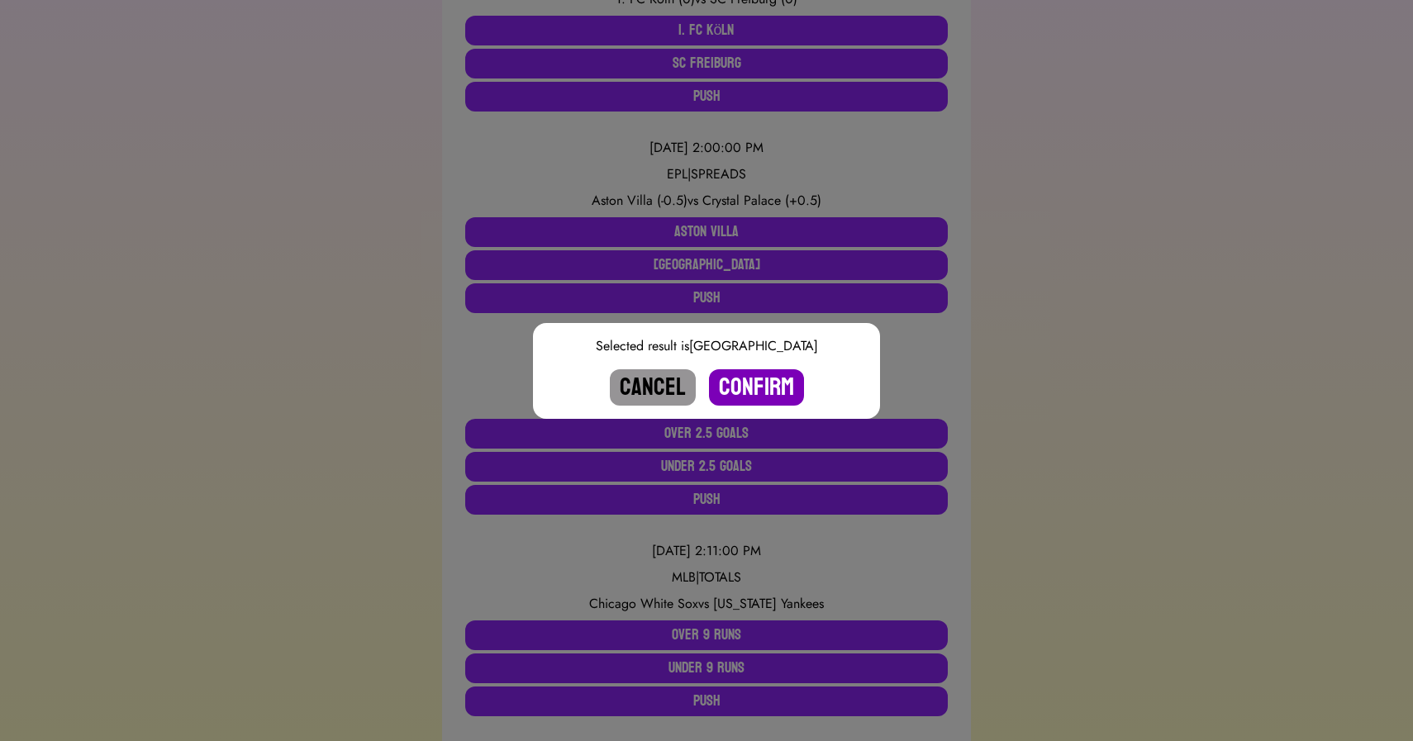
click at [750, 383] on button "Confirm" at bounding box center [756, 387] width 95 height 36
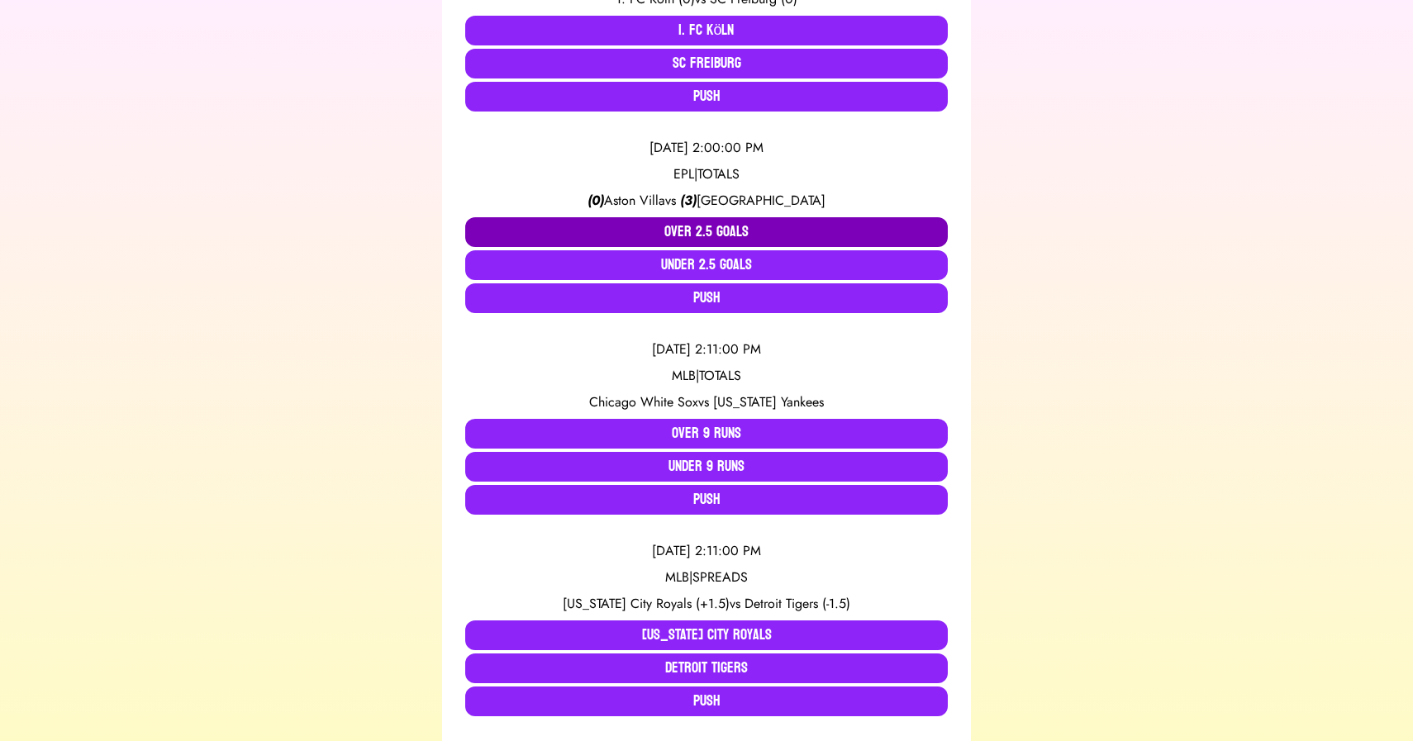
click at [688, 233] on button "Over 2.5 Goals" at bounding box center [706, 232] width 483 height 30
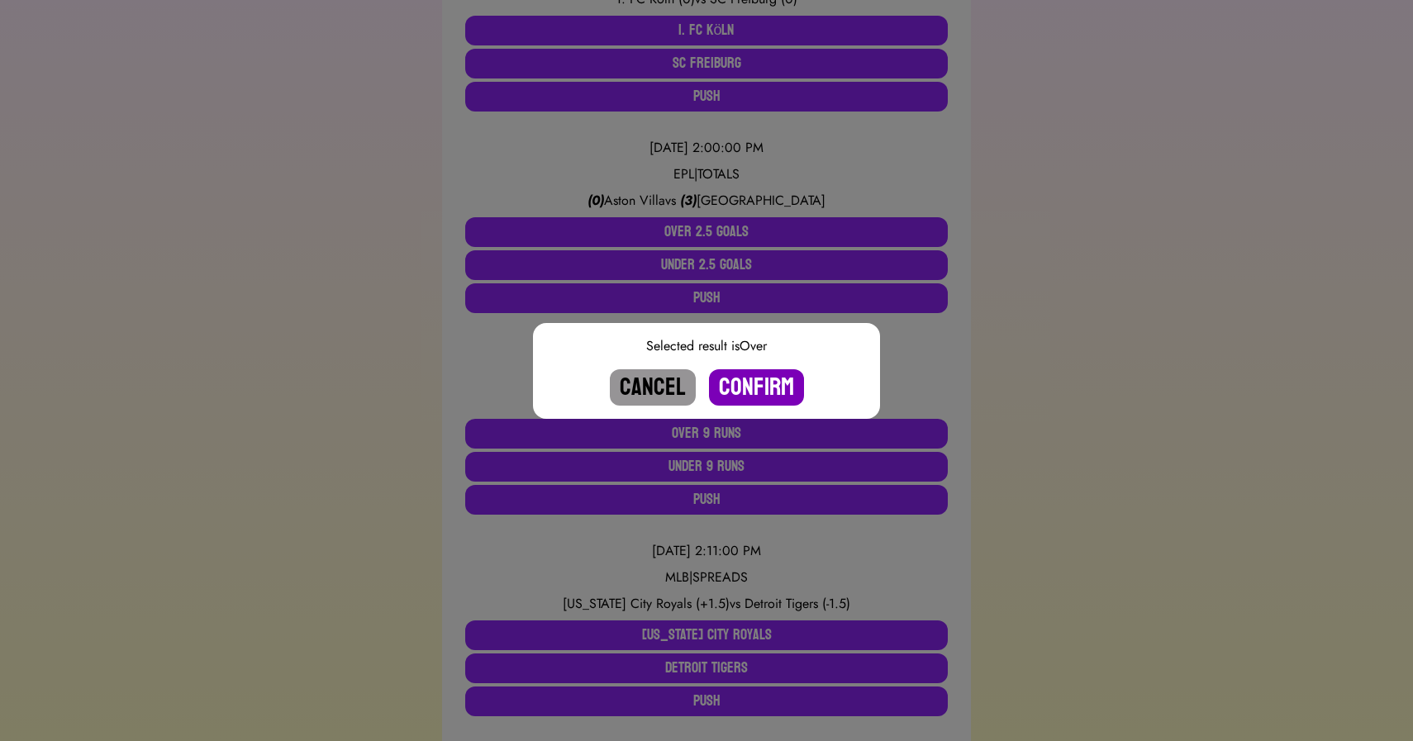
click at [749, 389] on button "Confirm" at bounding box center [756, 387] width 95 height 36
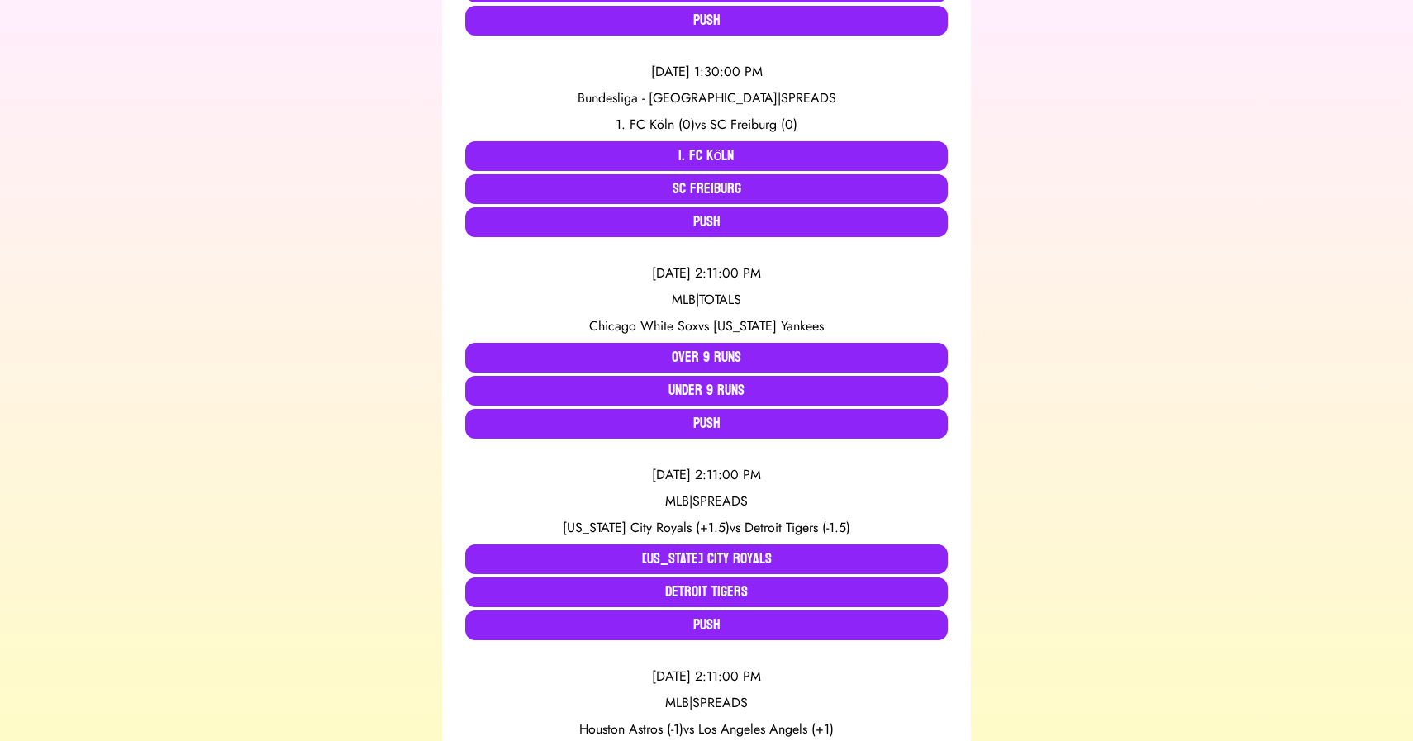
scroll to position [534, 0]
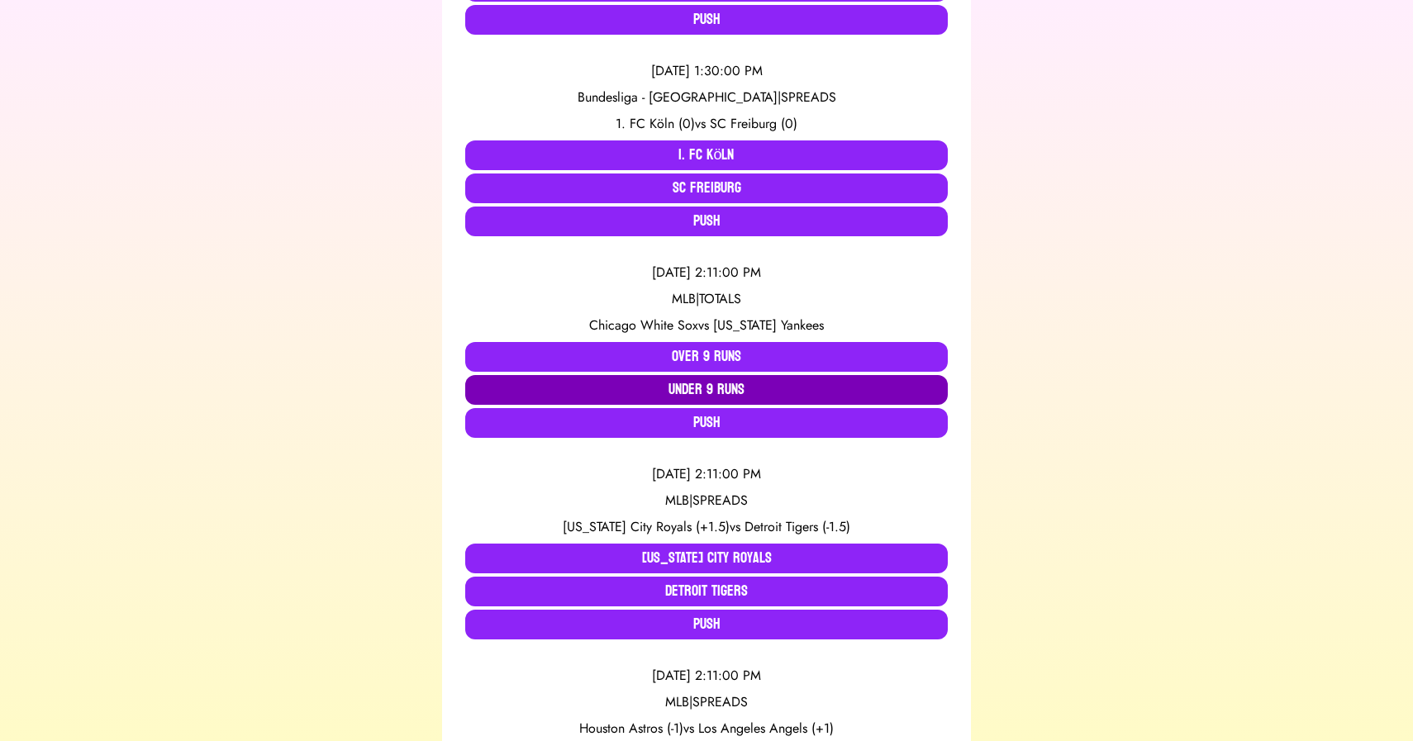
click at [701, 400] on button "Under 9 Runs" at bounding box center [706, 390] width 483 height 30
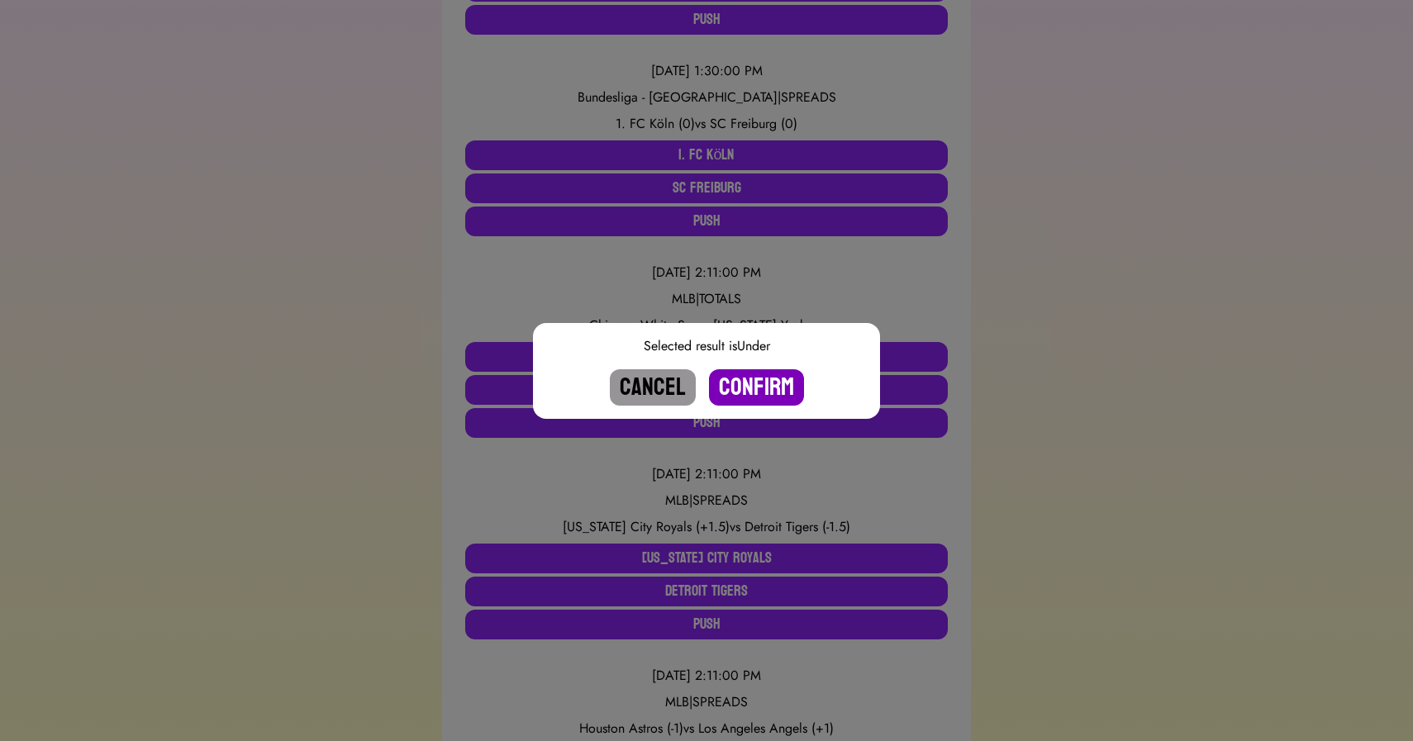
click at [769, 392] on button "Confirm" at bounding box center [756, 387] width 95 height 36
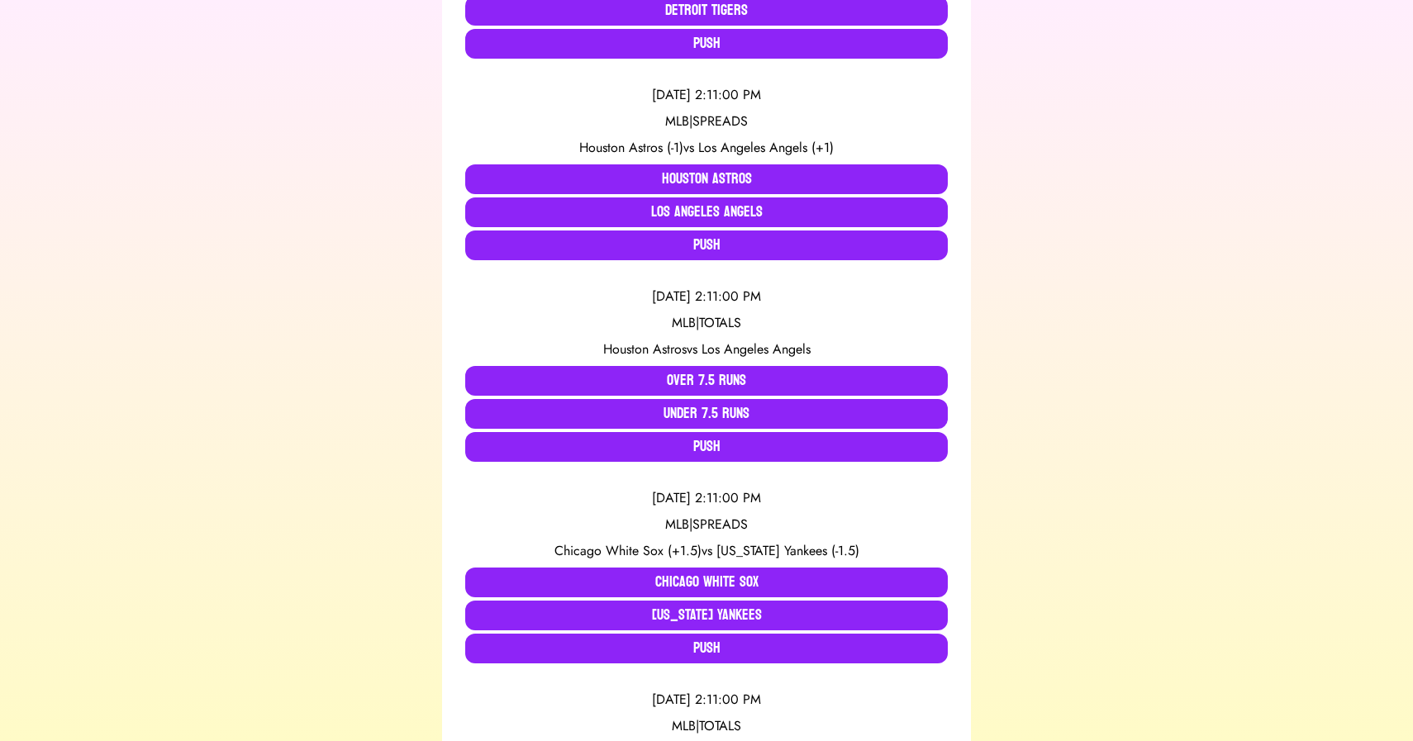
scroll to position [916, 0]
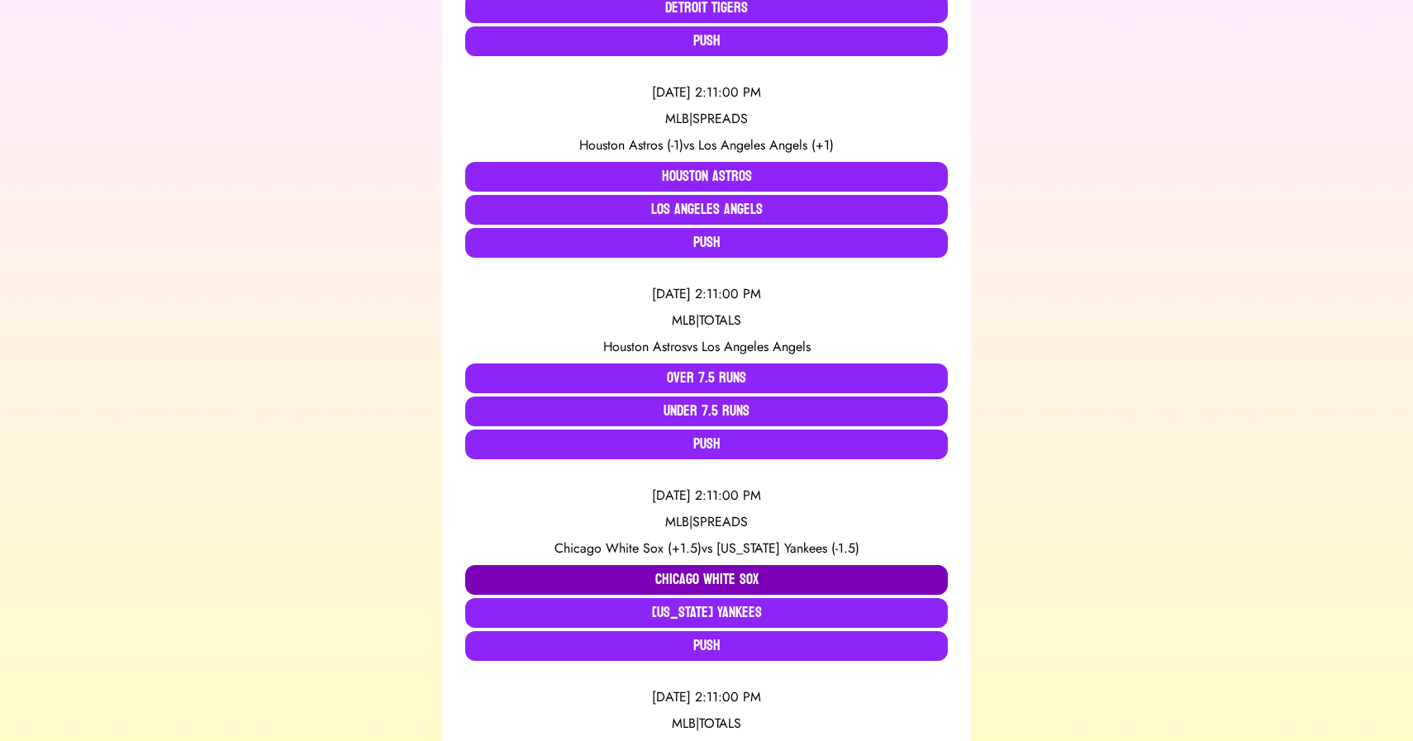
click at [597, 581] on button "Chicago White Sox" at bounding box center [706, 580] width 483 height 30
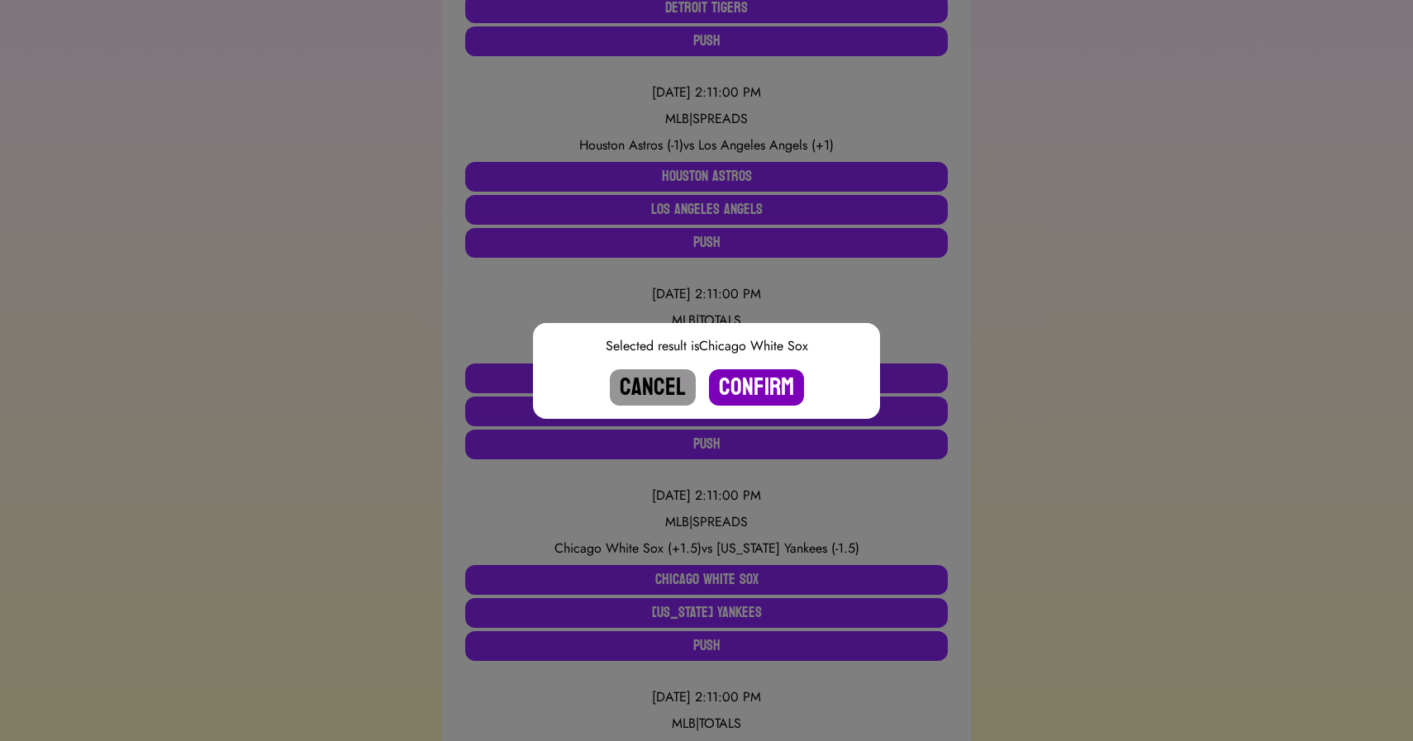
click at [742, 390] on button "Confirm" at bounding box center [756, 387] width 95 height 36
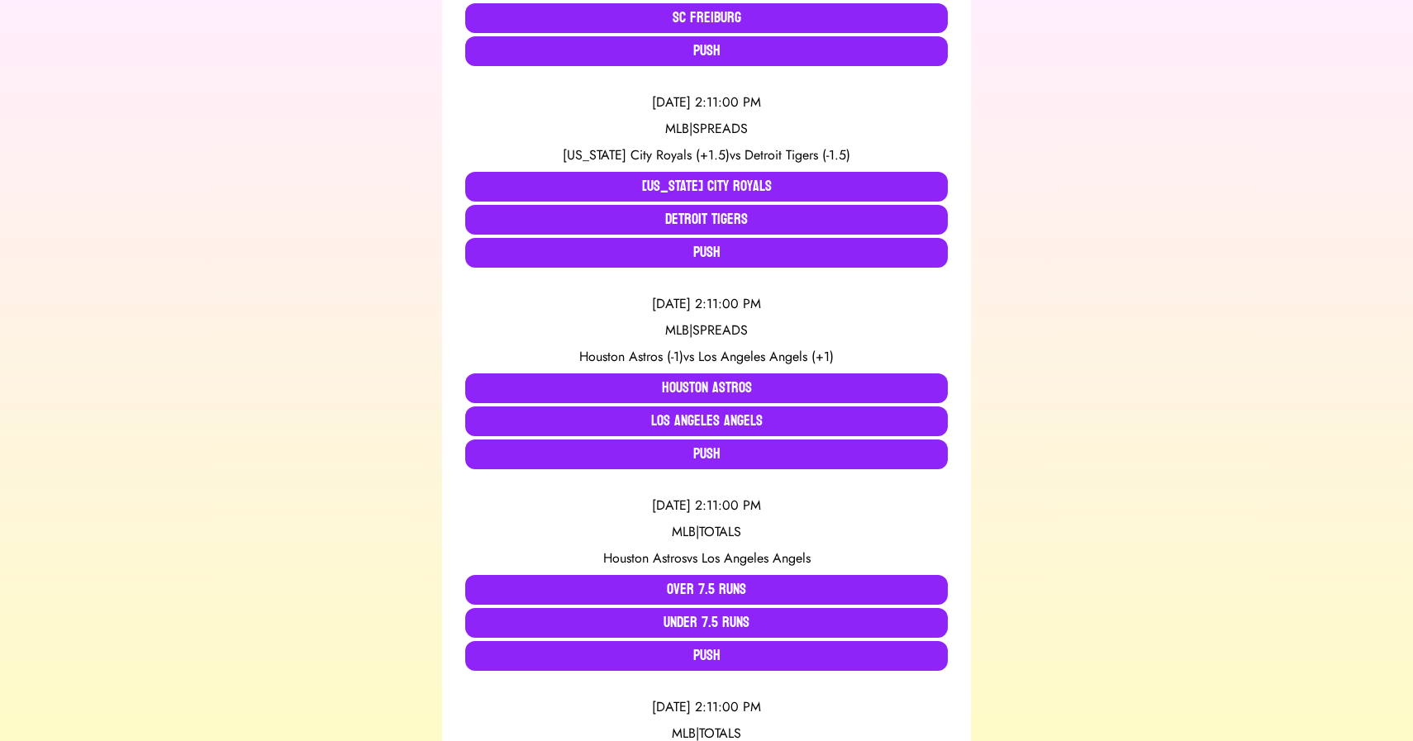
scroll to position [706, 0]
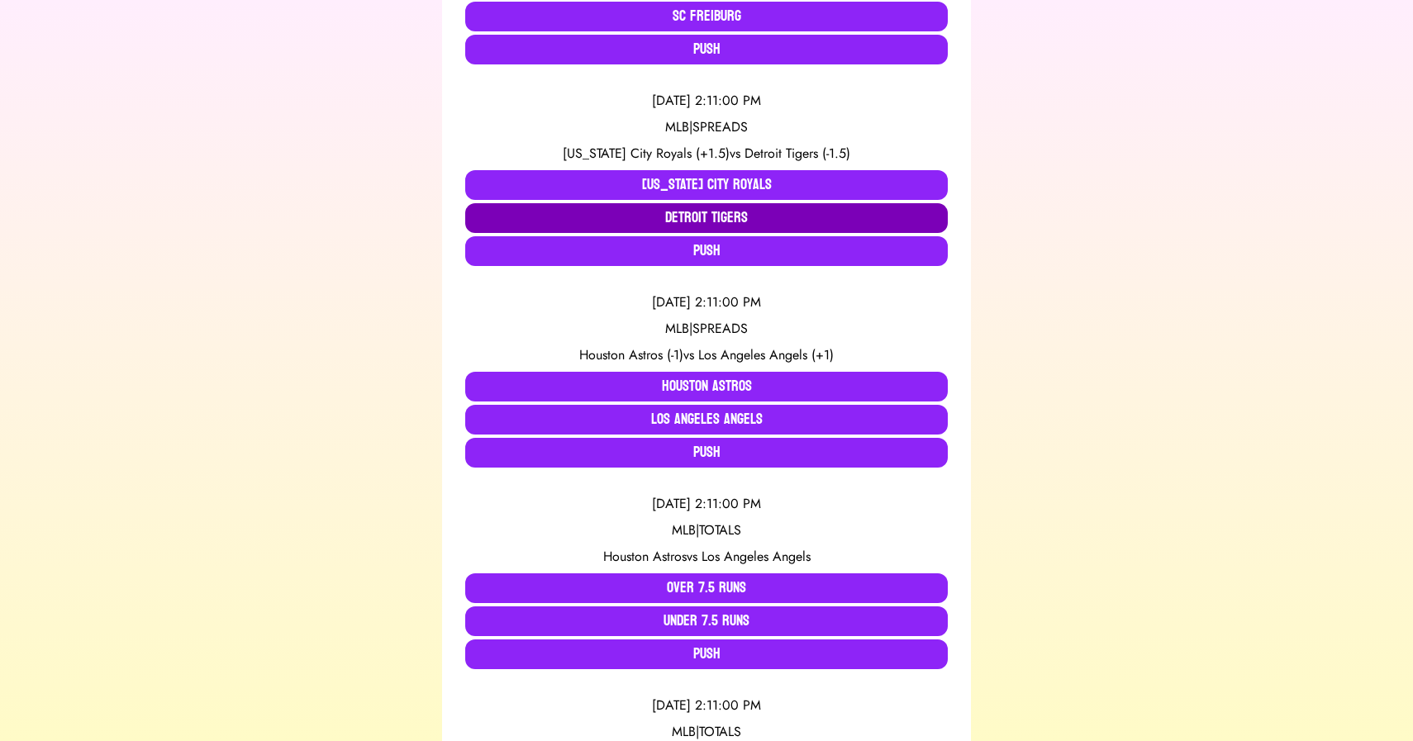
click at [678, 225] on button "Detroit Tigers" at bounding box center [706, 218] width 483 height 30
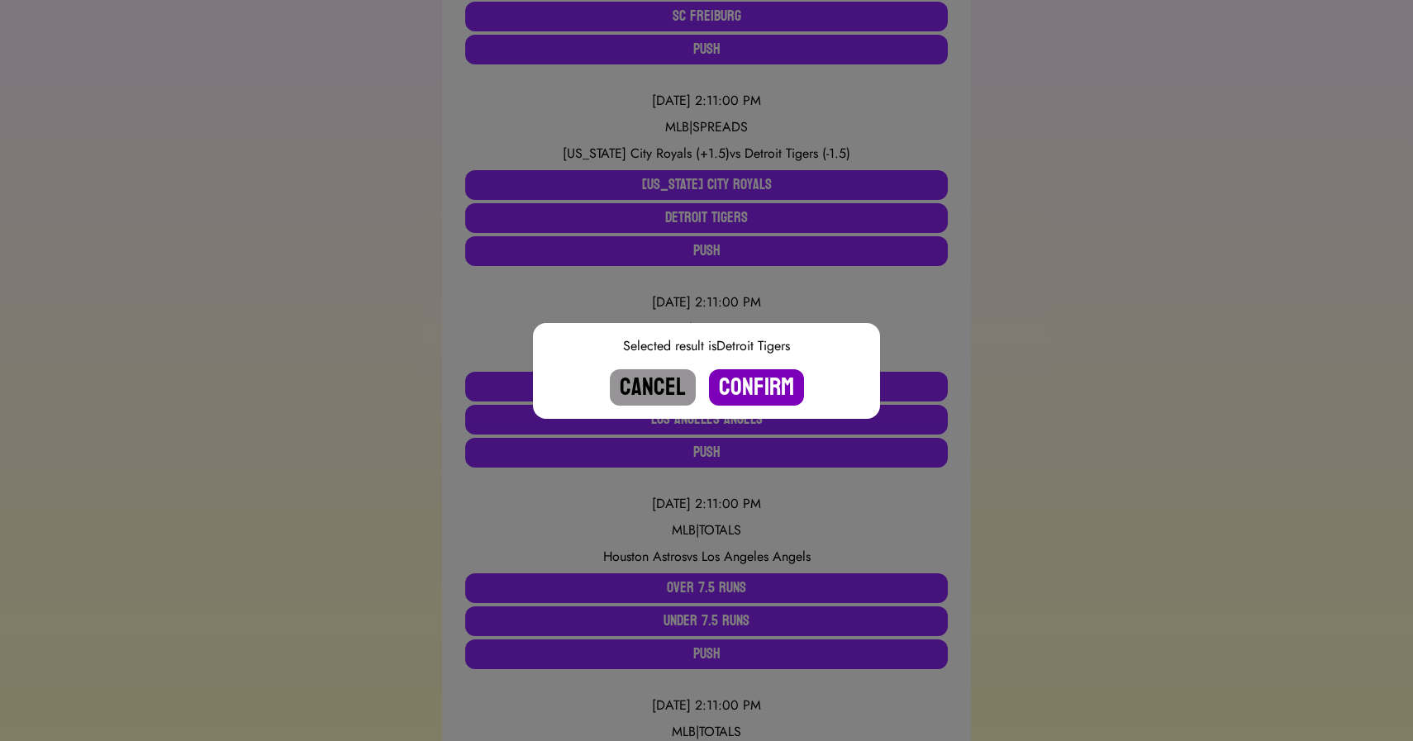
click at [745, 386] on button "Confirm" at bounding box center [756, 387] width 95 height 36
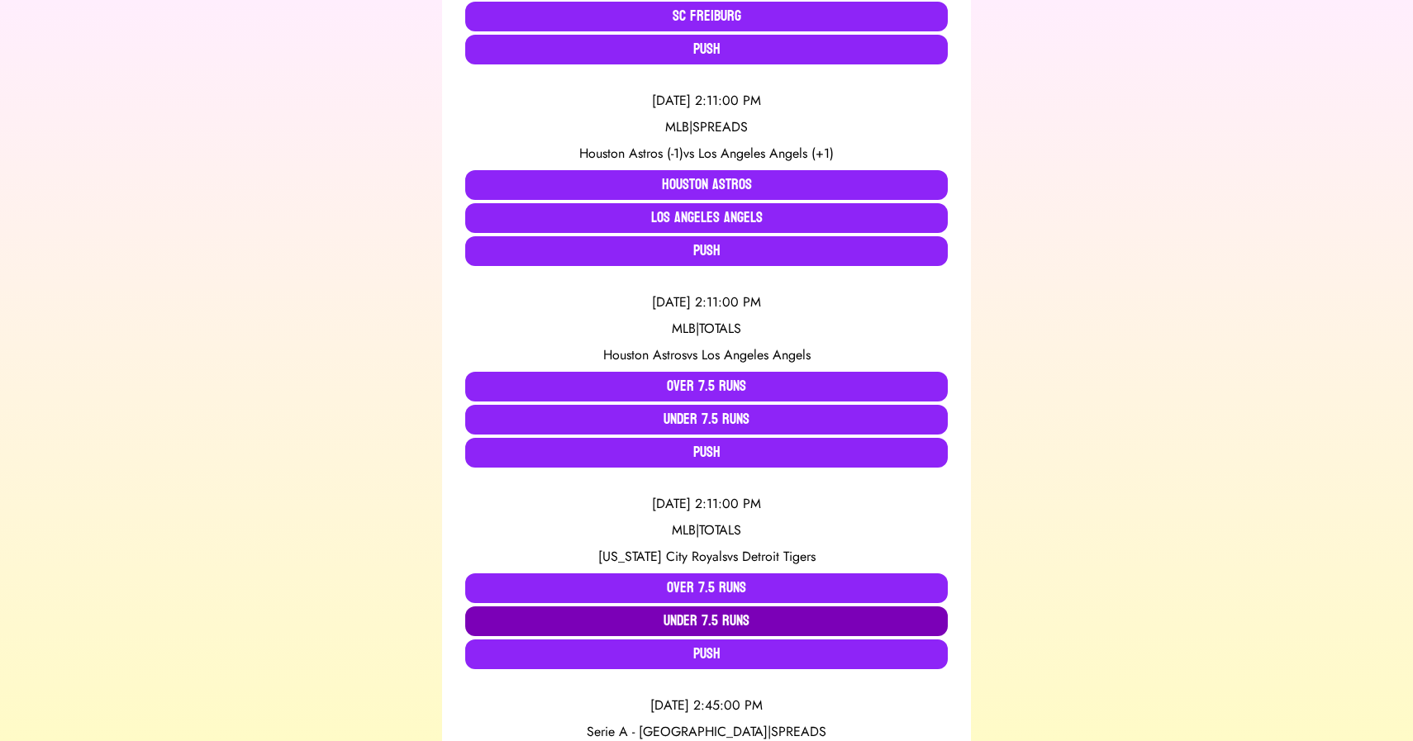
click at [683, 611] on button "Under 7.5 Runs" at bounding box center [706, 622] width 483 height 30
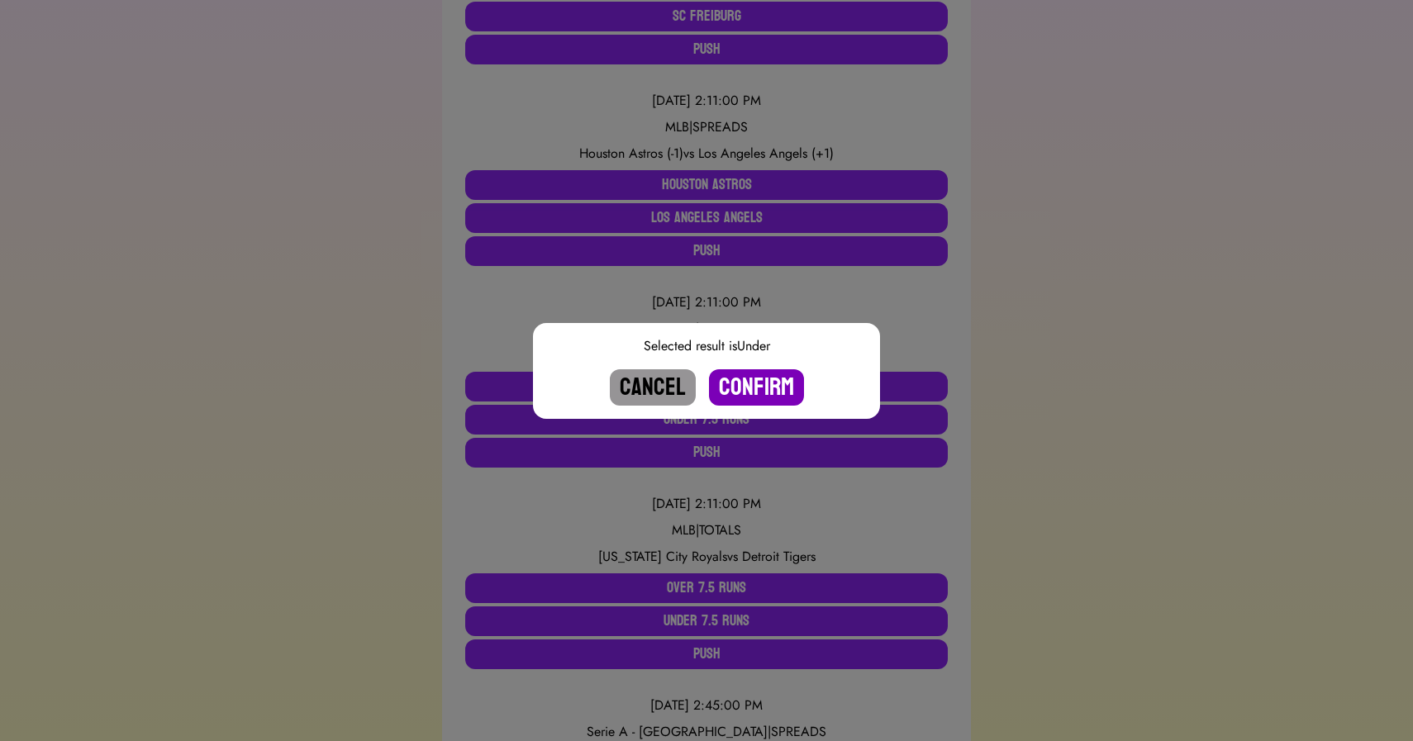
click at [747, 386] on button "Confirm" at bounding box center [756, 387] width 95 height 36
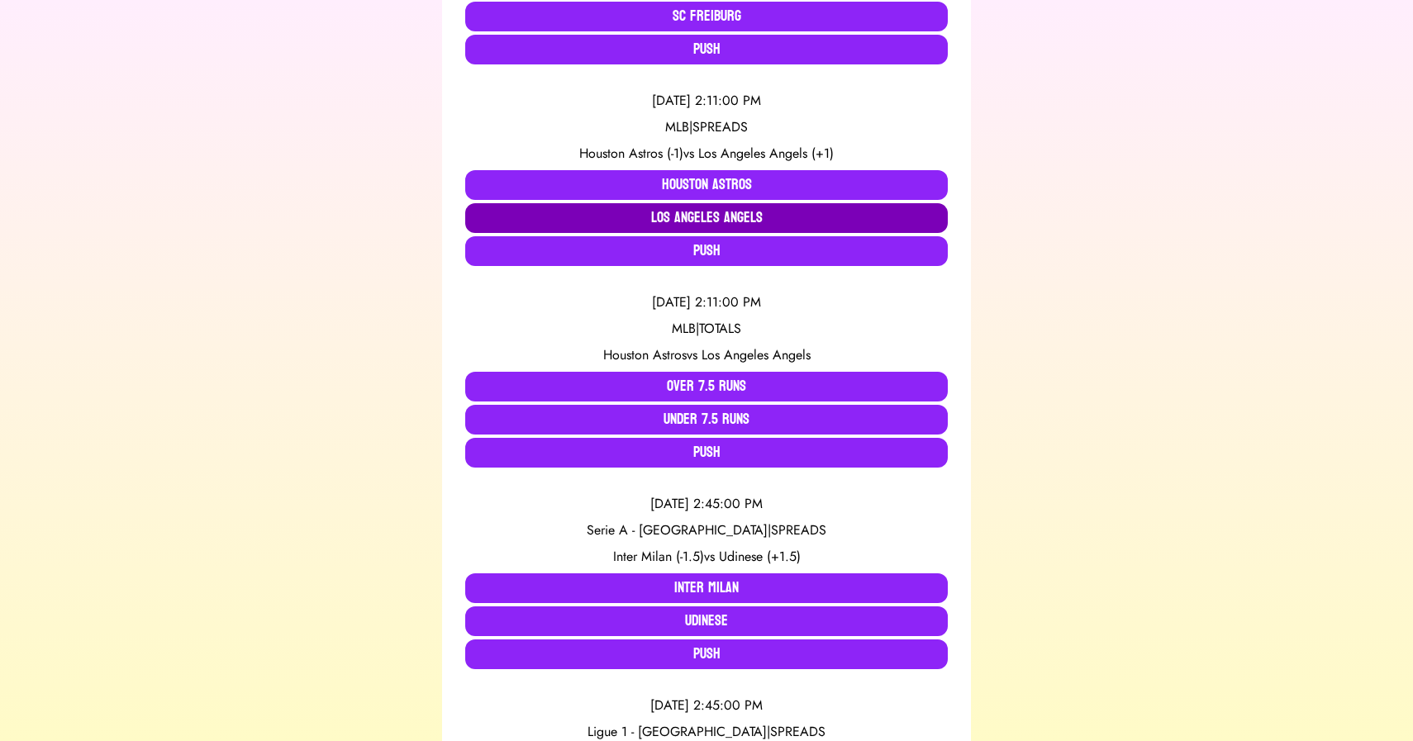
click at [709, 212] on button "Los Angeles Angels" at bounding box center [706, 218] width 483 height 30
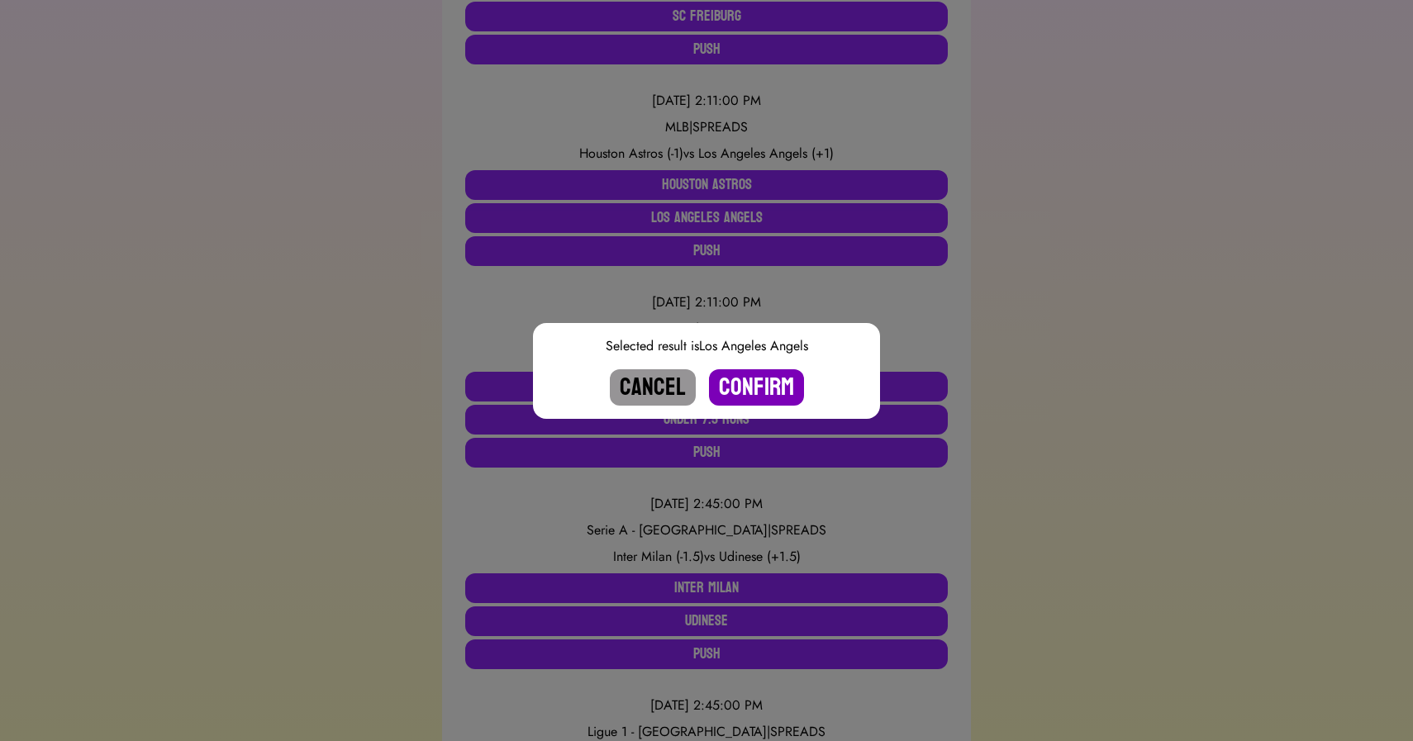
click at [771, 392] on button "Confirm" at bounding box center [756, 387] width 95 height 36
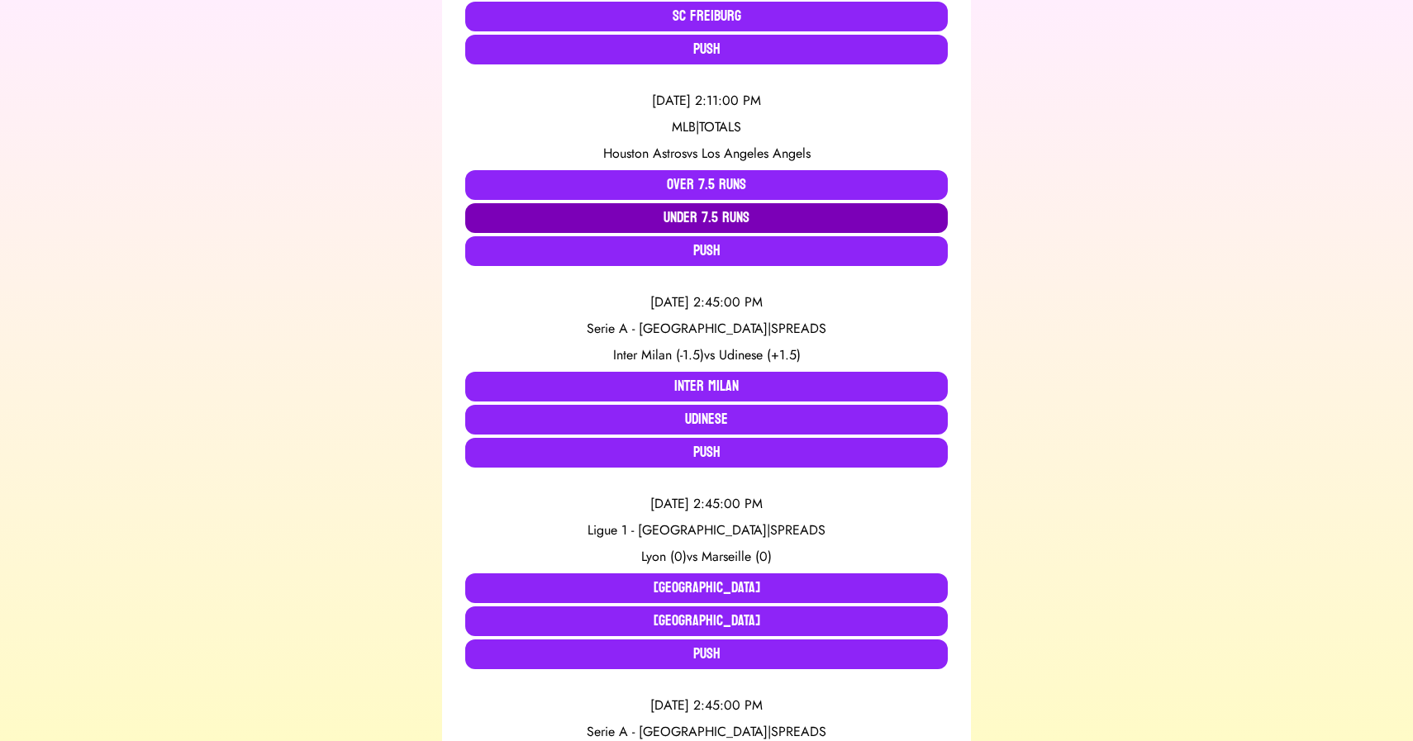
click at [711, 219] on button "Under 7.5 Runs" at bounding box center [706, 218] width 483 height 30
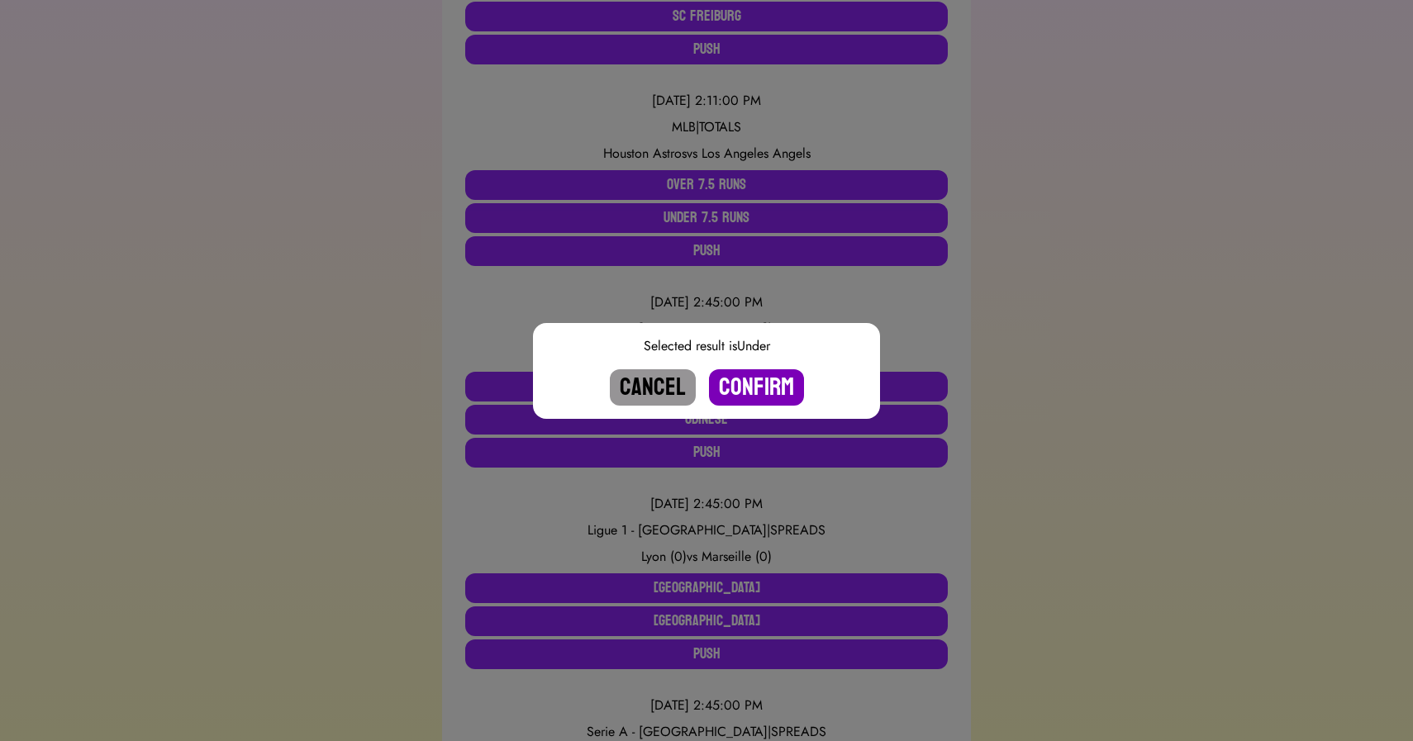
click at [749, 382] on button "Confirm" at bounding box center [756, 387] width 95 height 36
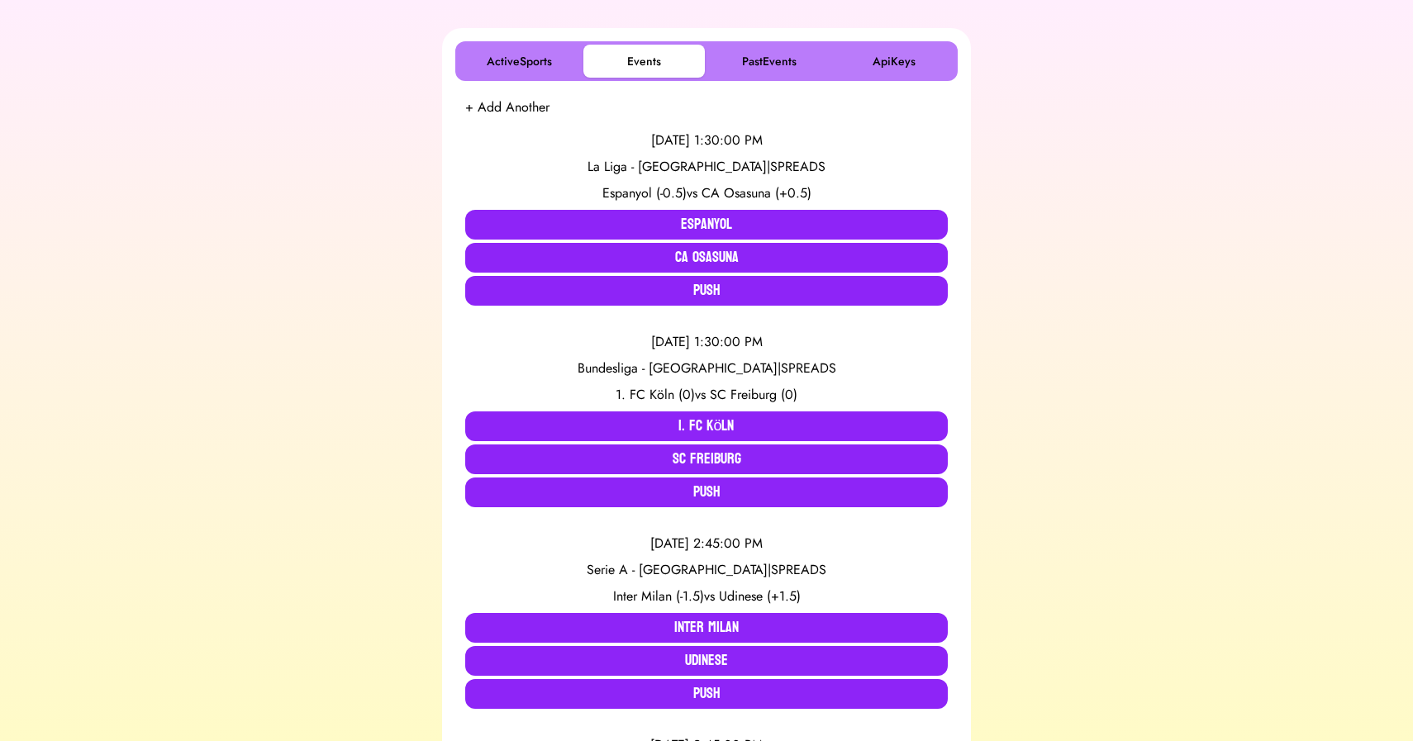
scroll to position [265, 0]
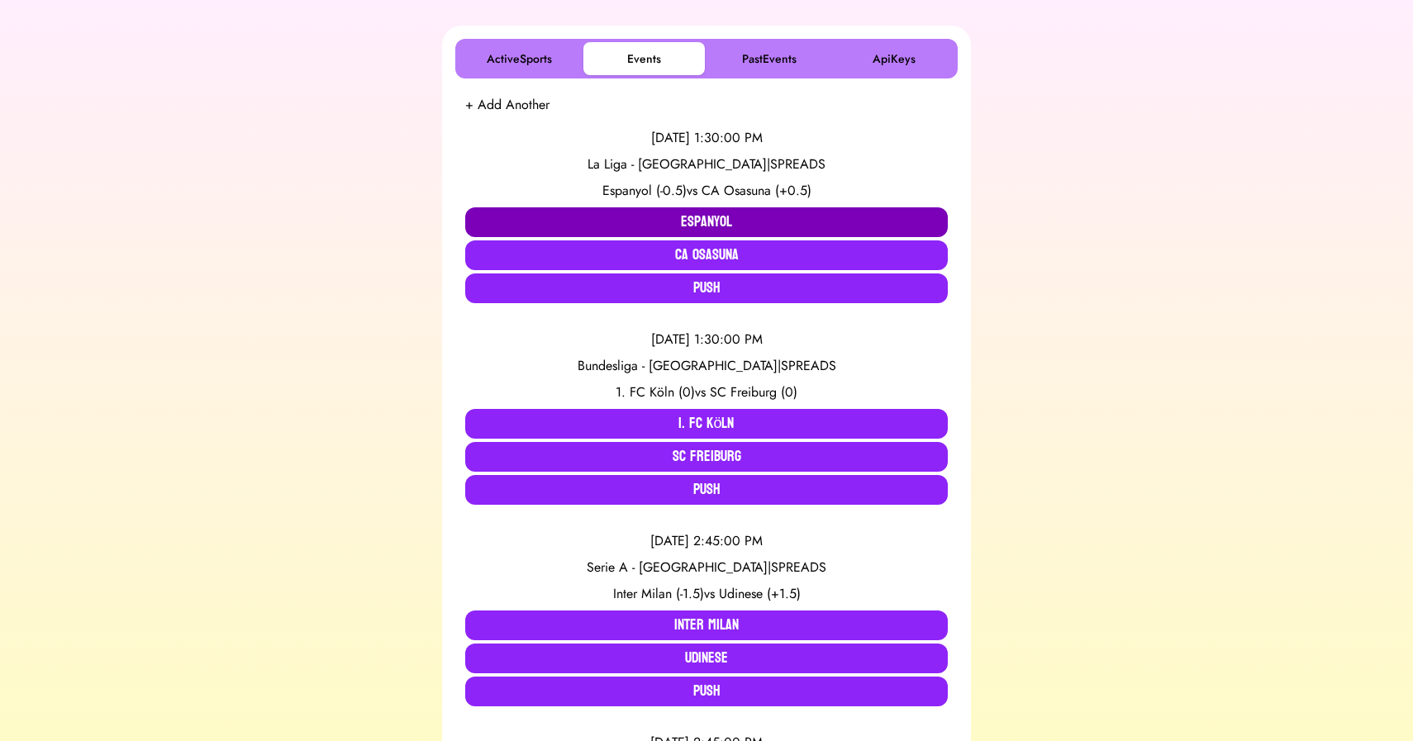
click at [578, 217] on button "Espanyol" at bounding box center [706, 222] width 483 height 30
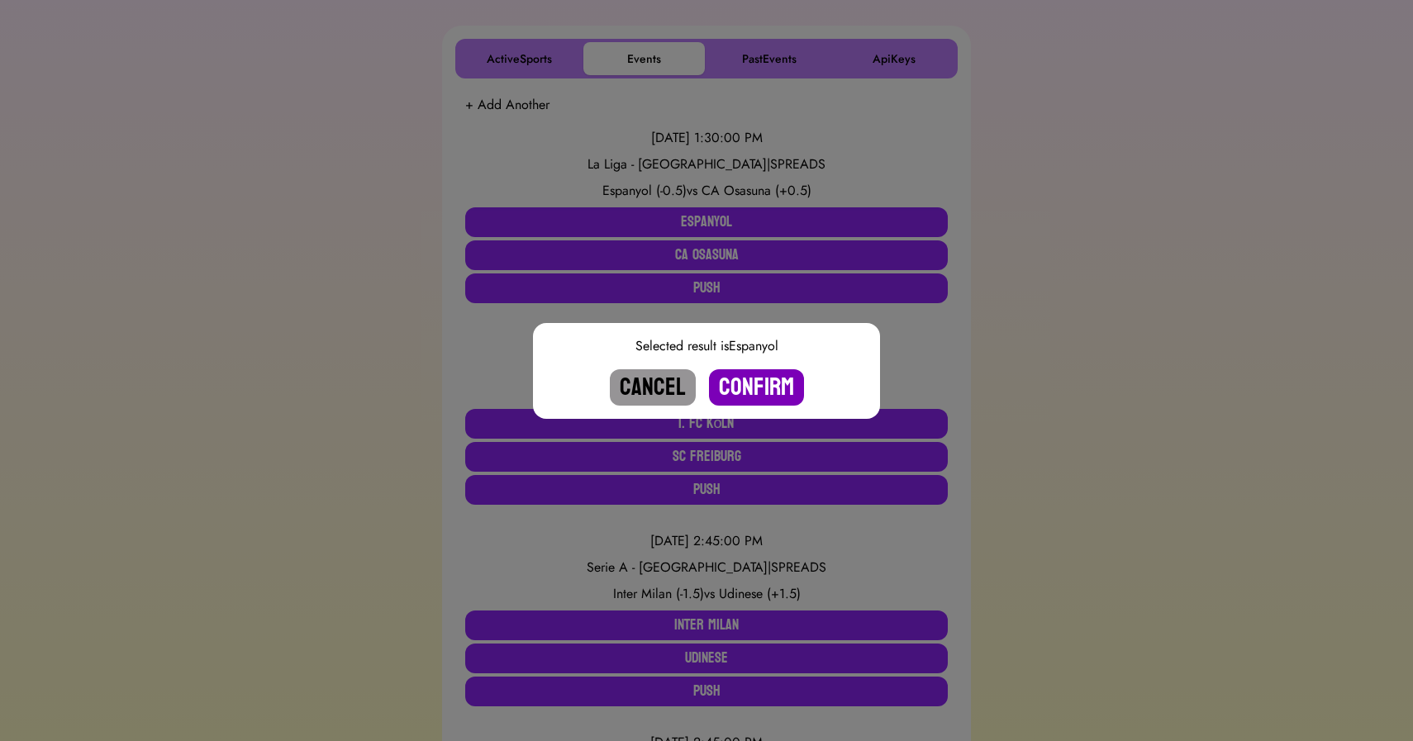
click at [749, 379] on button "Confirm" at bounding box center [756, 387] width 95 height 36
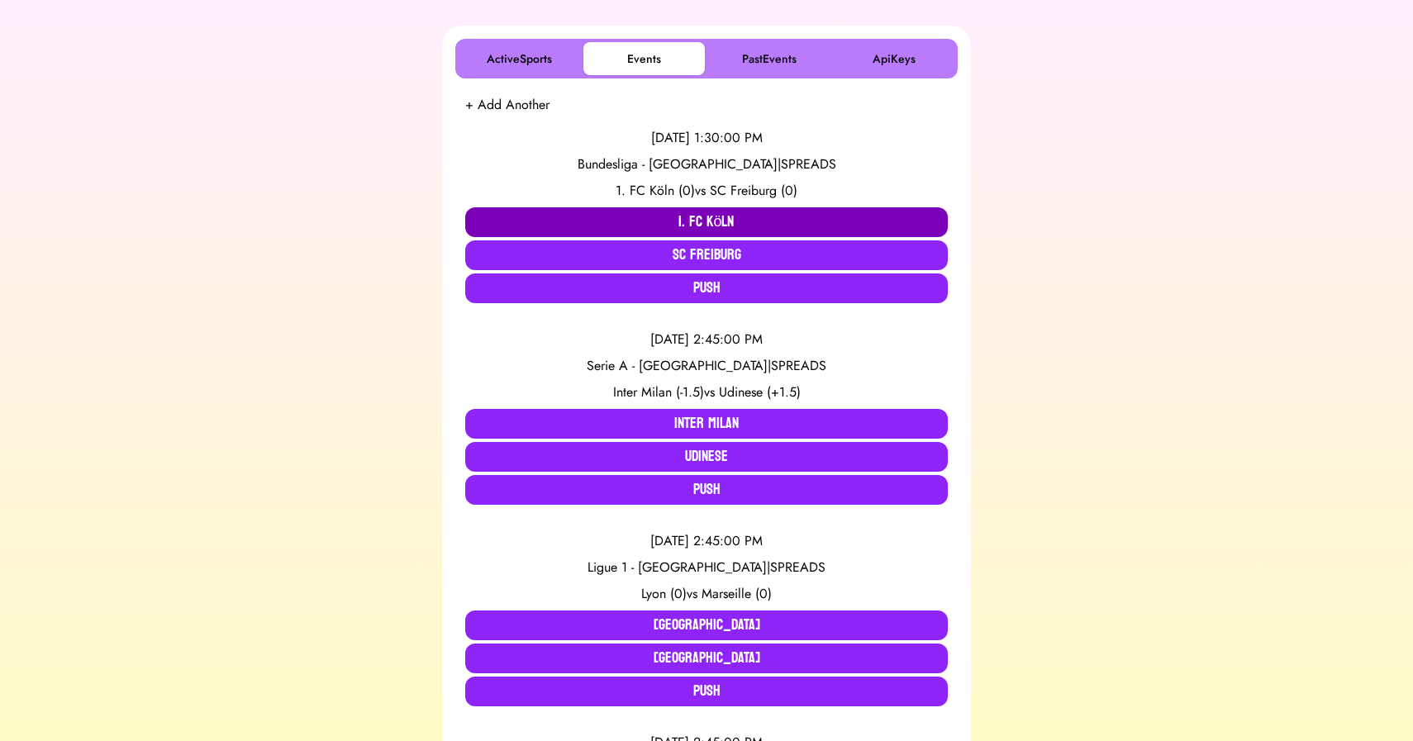
click at [688, 217] on button "1. FC Köln" at bounding box center [706, 222] width 483 height 30
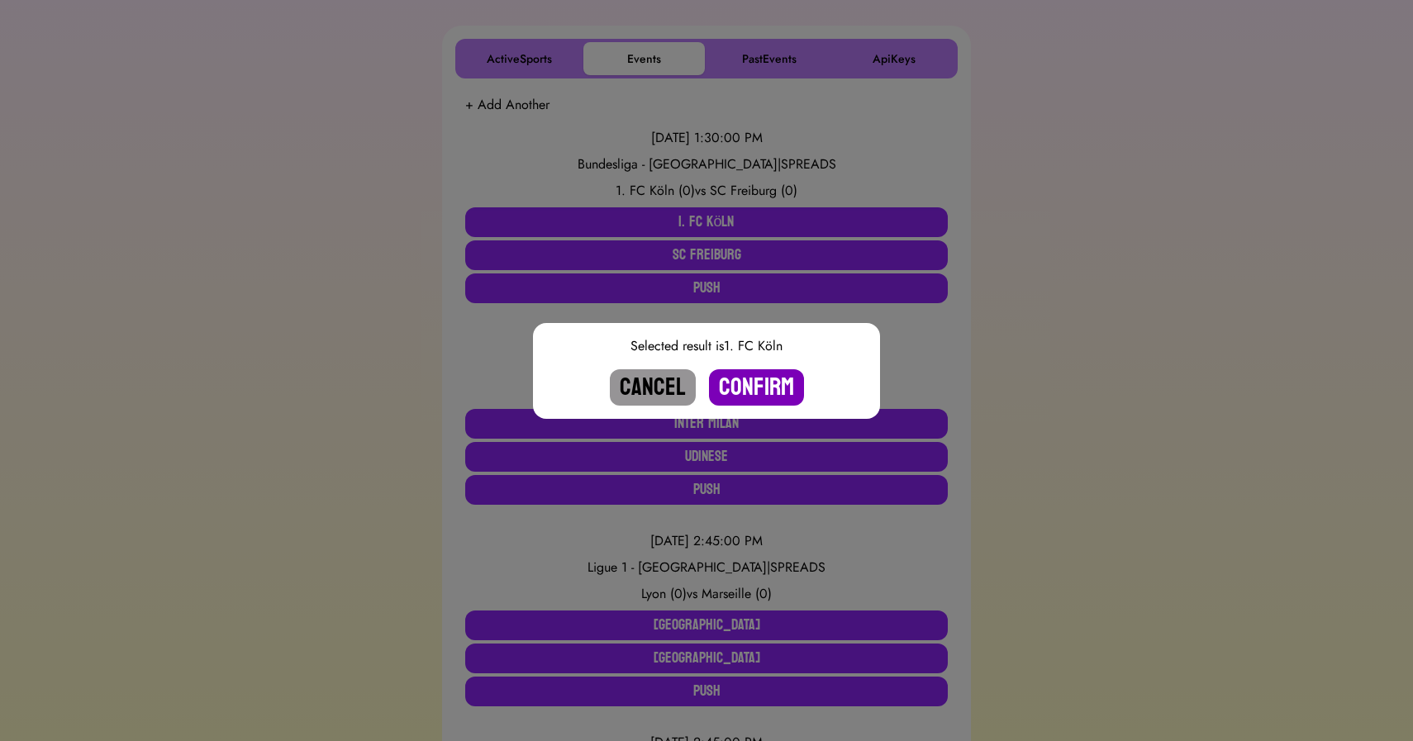
click at [753, 374] on button "Confirm" at bounding box center [756, 387] width 95 height 36
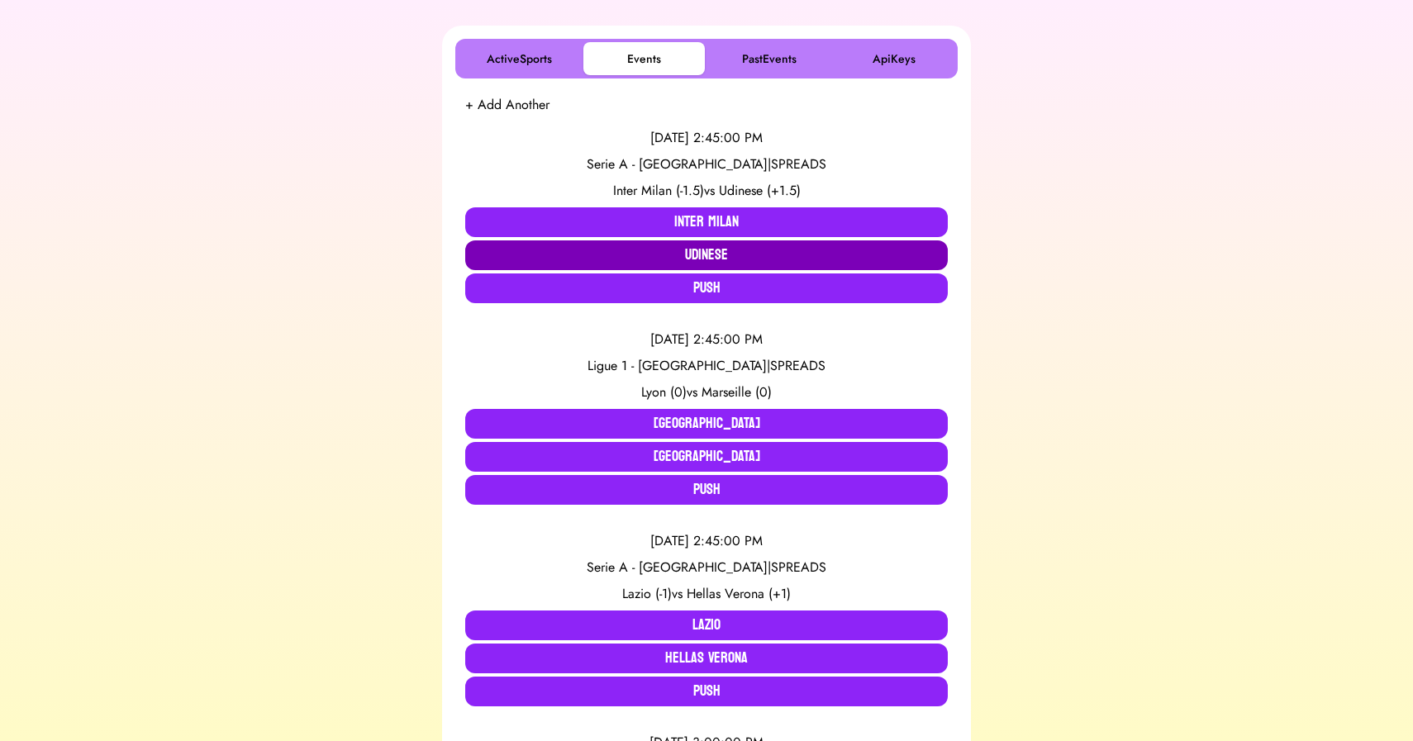
click at [677, 255] on button "Udinese" at bounding box center [706, 256] width 483 height 30
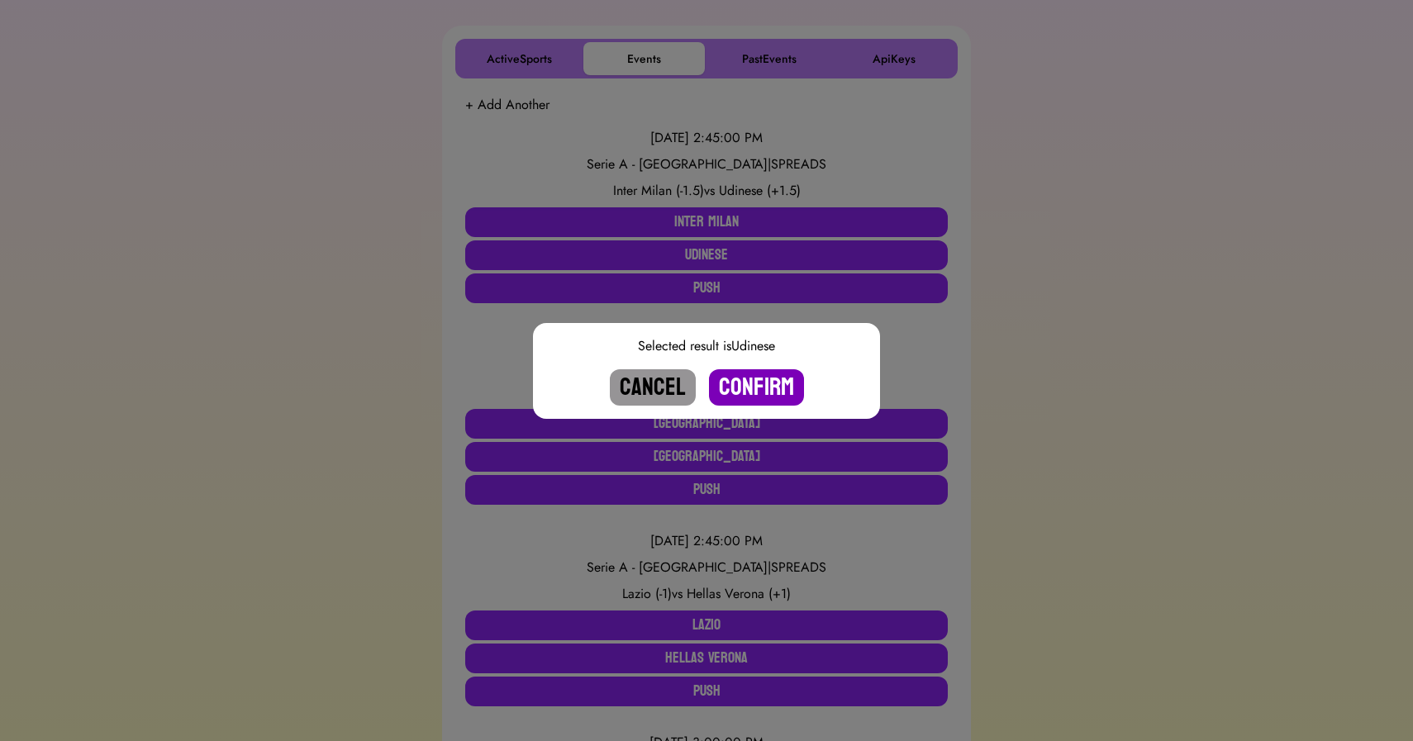
click at [749, 389] on button "Confirm" at bounding box center [756, 387] width 95 height 36
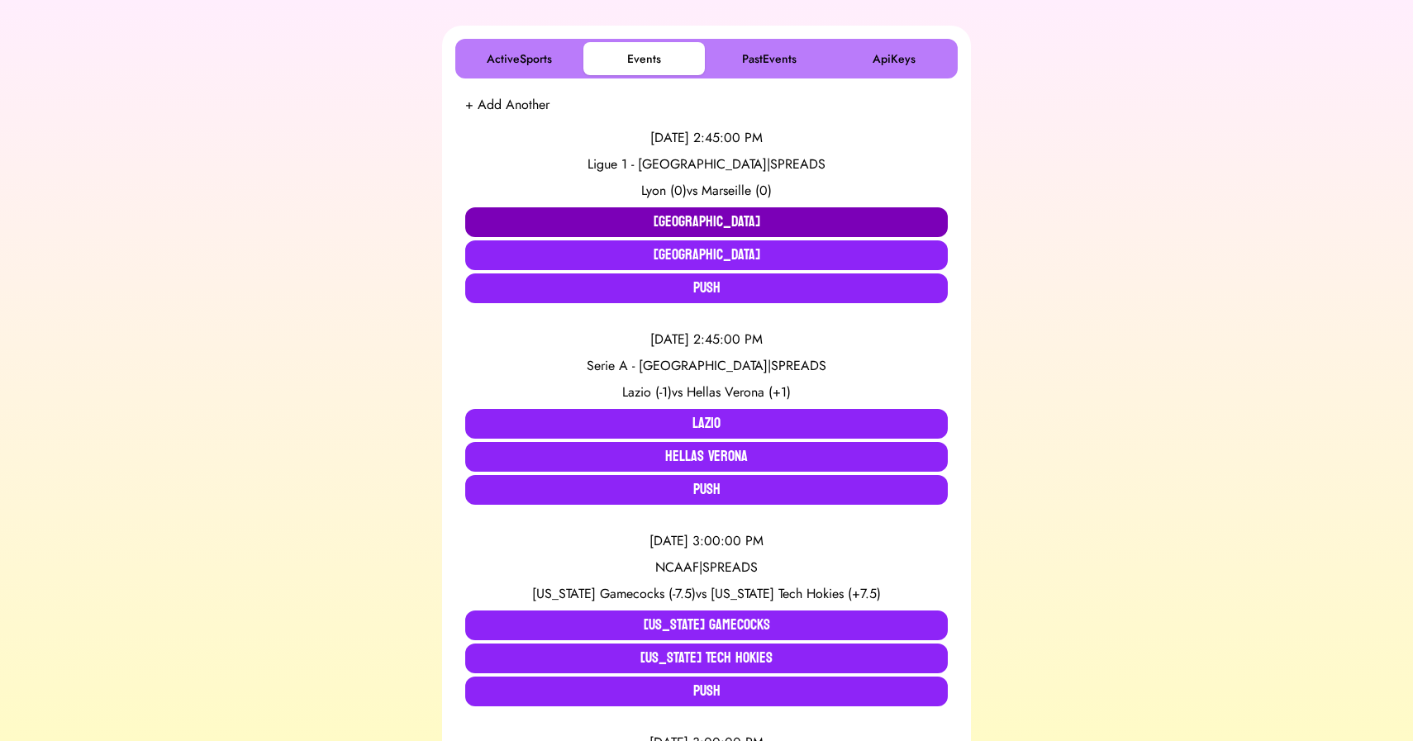
click at [639, 213] on button "[GEOGRAPHIC_DATA]" at bounding box center [706, 222] width 483 height 30
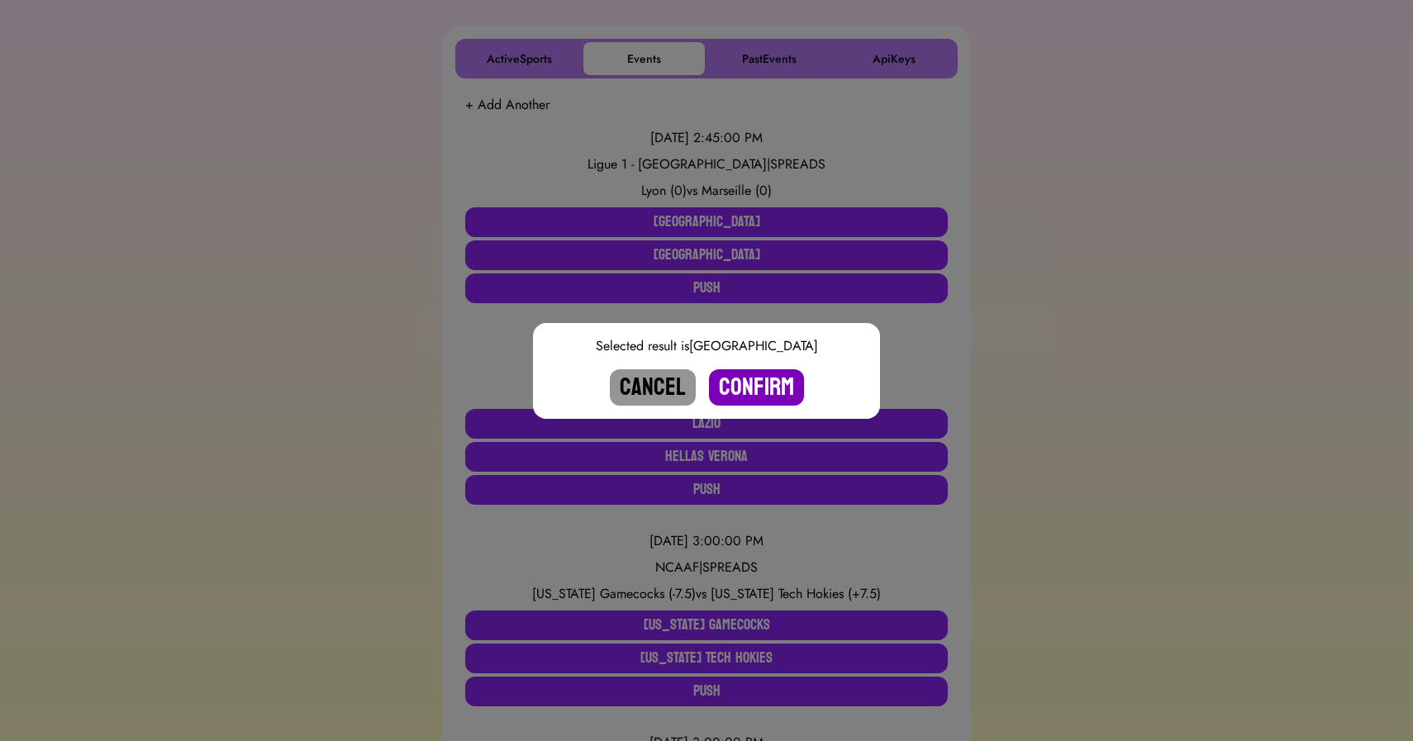
click at [752, 373] on button "Confirm" at bounding box center [756, 387] width 95 height 36
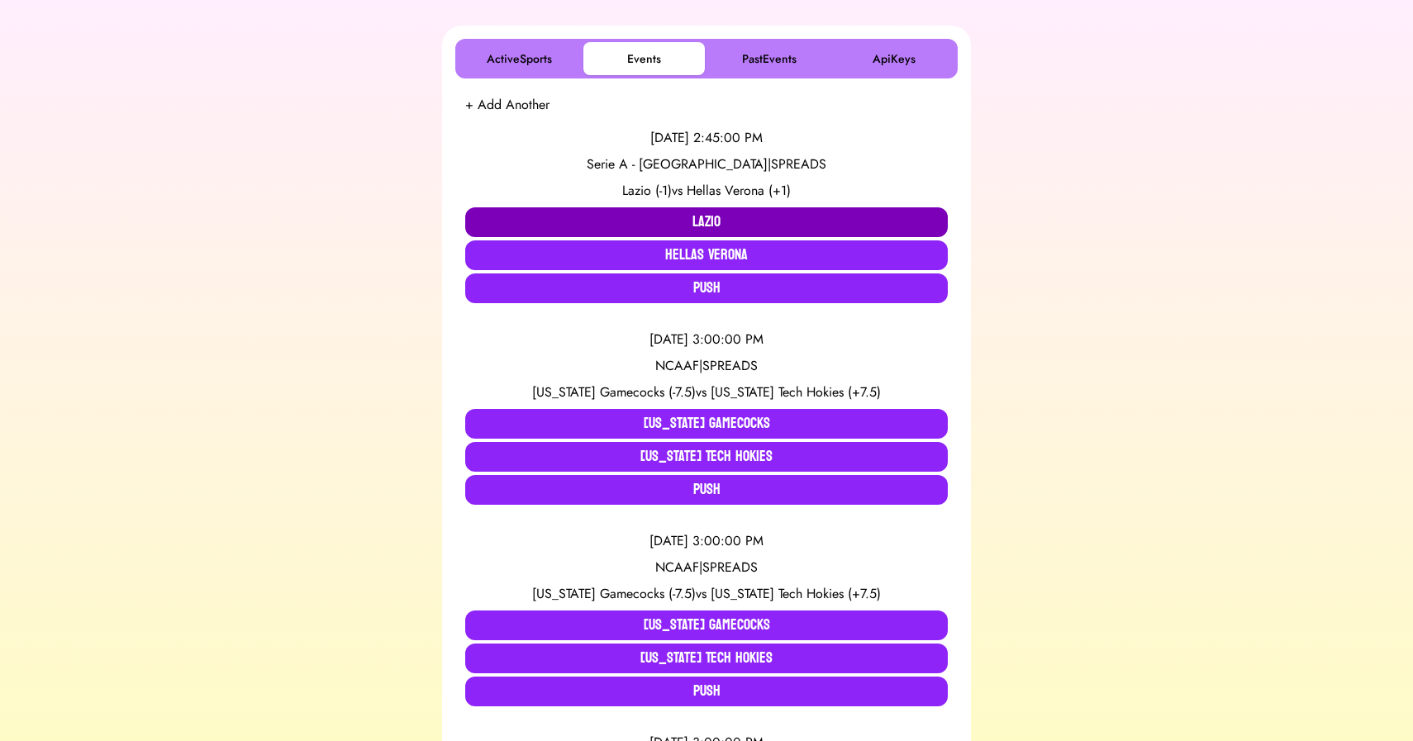
click at [611, 236] on button "Lazio" at bounding box center [706, 222] width 483 height 30
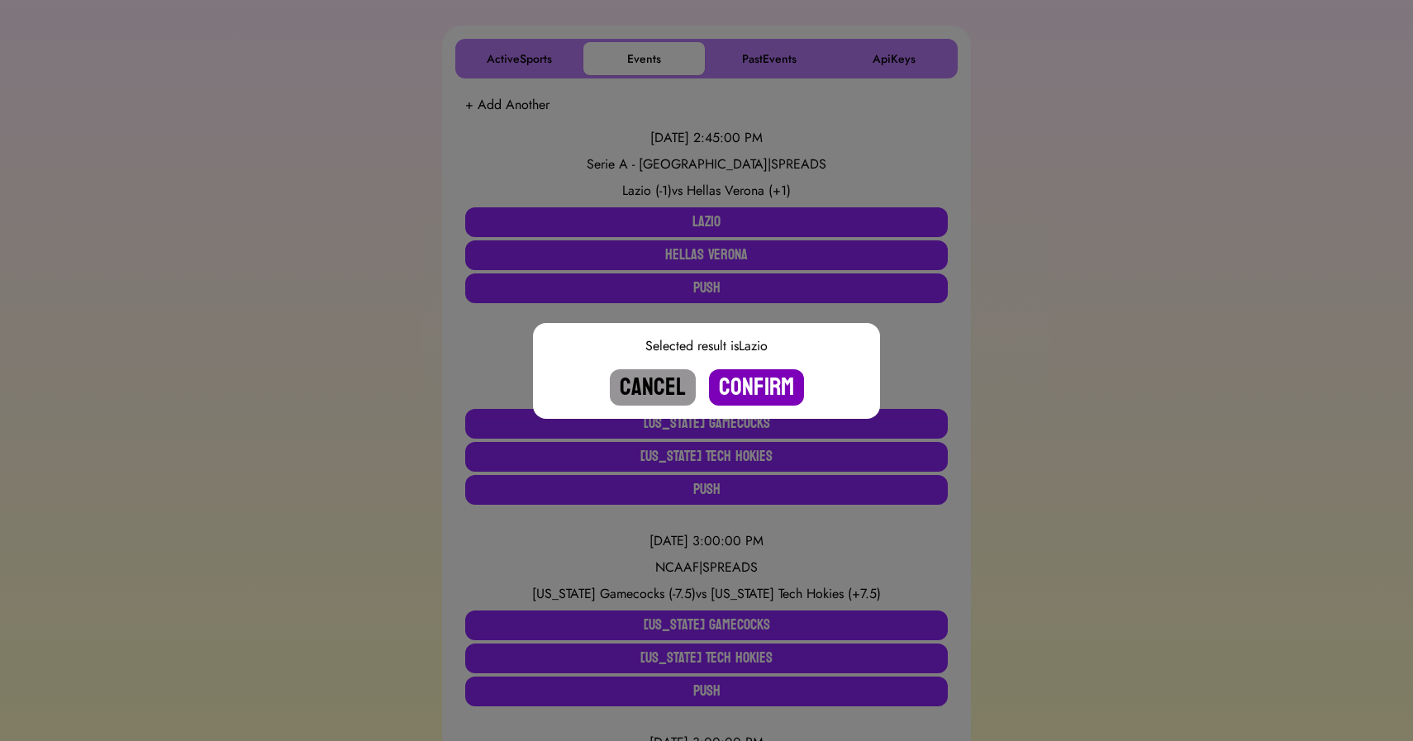
click at [755, 388] on button "Confirm" at bounding box center [756, 387] width 95 height 36
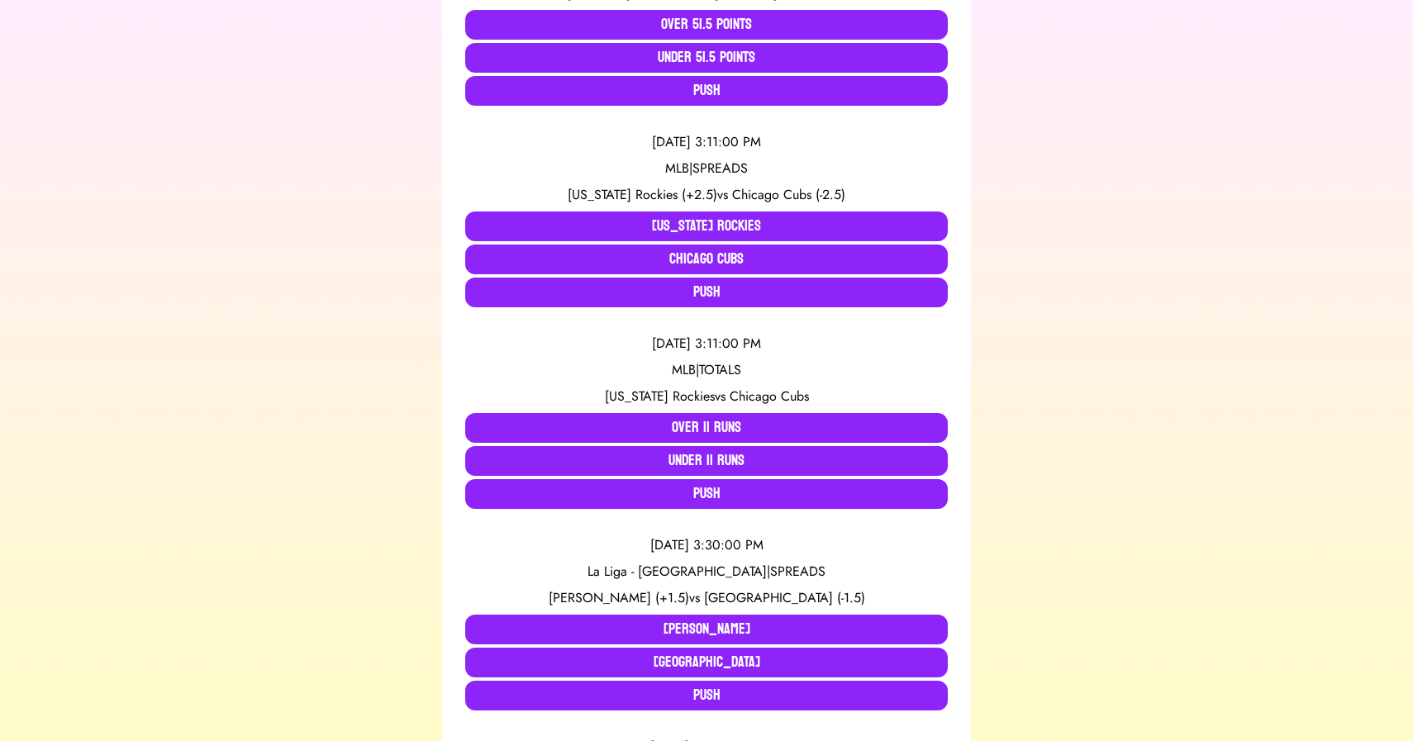
scroll to position [0, 0]
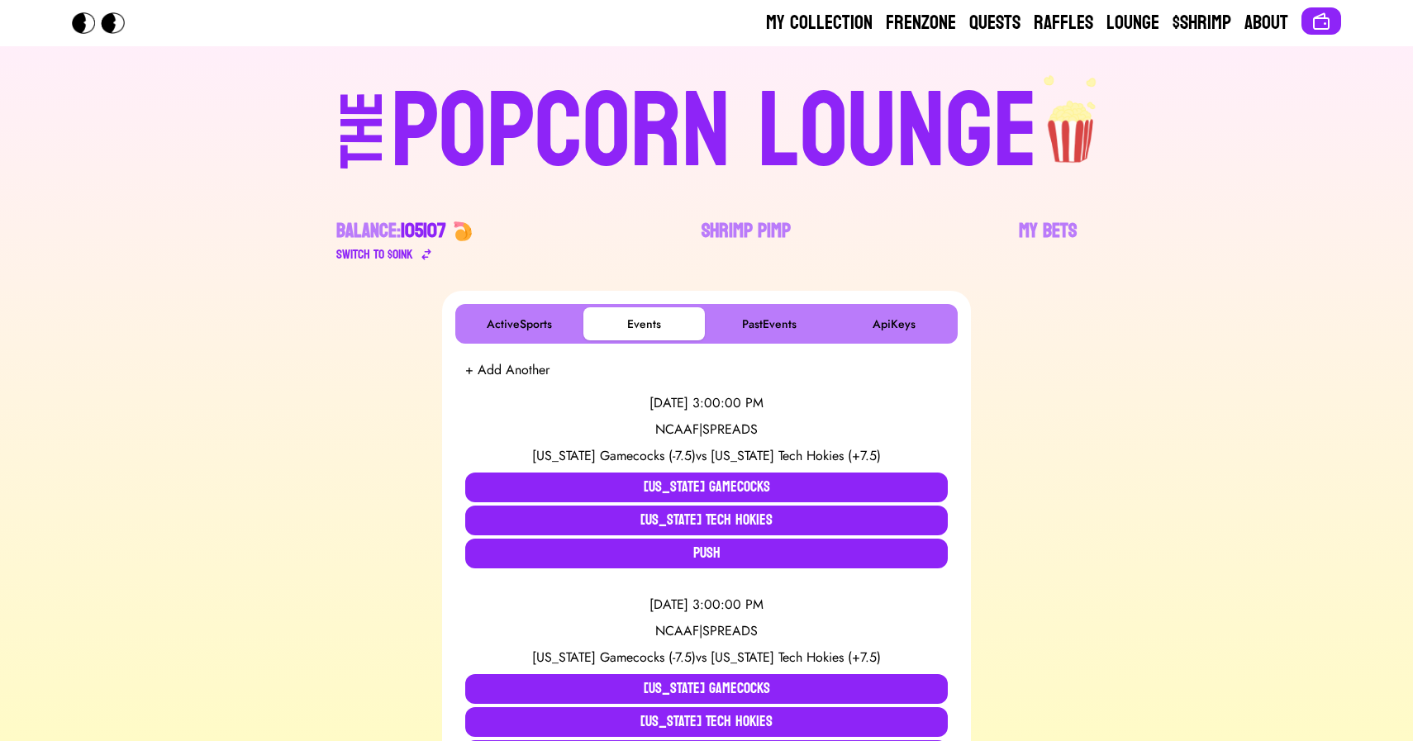
click at [625, 108] on div "POPCORN LOUNGE" at bounding box center [714, 132] width 647 height 106
